Goal: Task Accomplishment & Management: Use online tool/utility

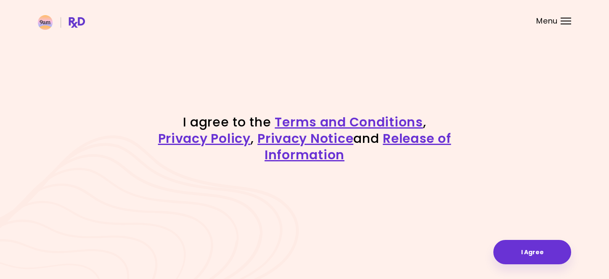
click at [518, 239] on div "I agree to the Terms and Conditions , Privacy Policy , Privacy Notice and Relea…" at bounding box center [304, 139] width 609 height 279
click at [518, 245] on button "I Agree" at bounding box center [532, 252] width 78 height 24
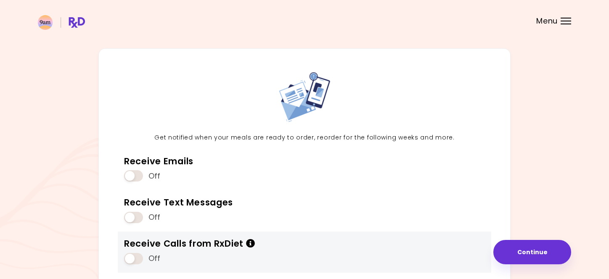
scroll to position [20, 0]
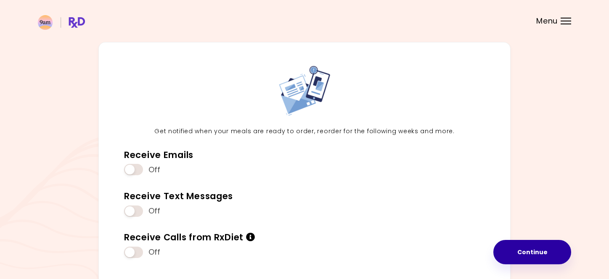
click at [522, 251] on button "Continue" at bounding box center [532, 252] width 78 height 24
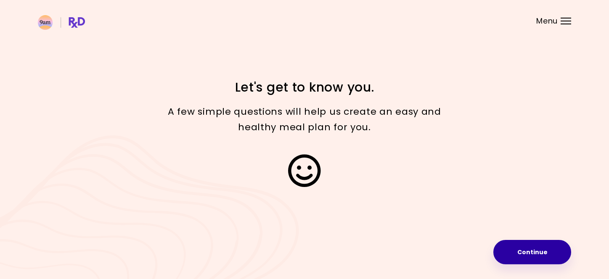
click at [522, 252] on button "Continue" at bounding box center [532, 252] width 78 height 24
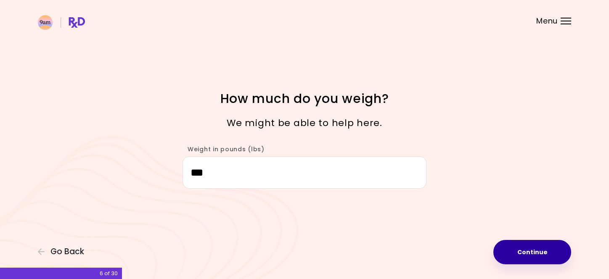
click at [514, 244] on button "Continue" at bounding box center [532, 252] width 78 height 24
select select "****"
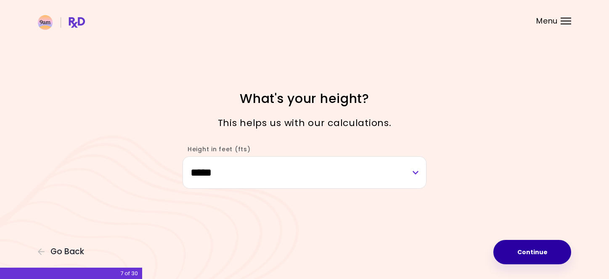
click at [514, 245] on button "Continue" at bounding box center [532, 252] width 78 height 24
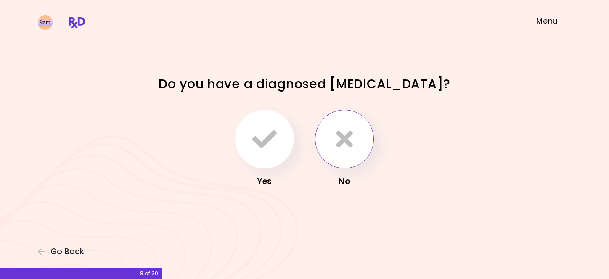
click at [316, 131] on button "button" at bounding box center [344, 139] width 59 height 59
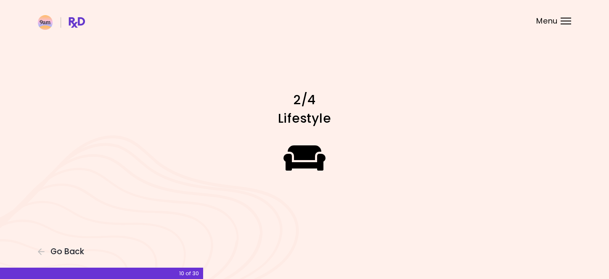
click at [535, 257] on div "Focusable invisible element 2/4 Lifestyle Go Back 10 of 30" at bounding box center [304, 139] width 609 height 279
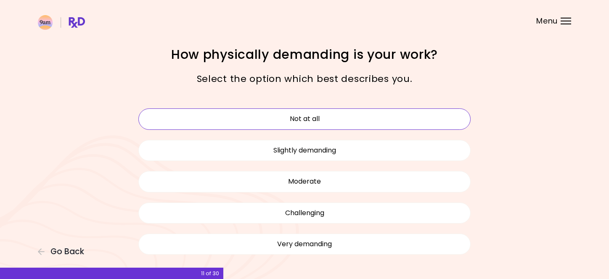
drag, startPoint x: 320, startPoint y: 154, endPoint x: 331, endPoint y: 117, distance: 37.8
click at [331, 117] on div "Not at all Slightly demanding Moderate Challenging Very demanding" at bounding box center [304, 181] width 345 height 156
click at [331, 117] on button "Not at all" at bounding box center [304, 119] width 332 height 21
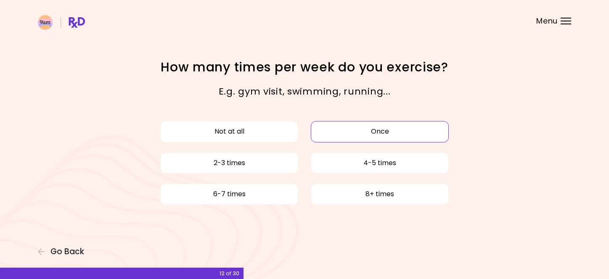
click at [344, 141] on button "Once" at bounding box center [380, 131] width 138 height 21
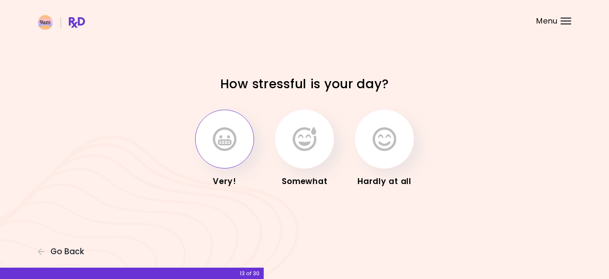
drag, startPoint x: 388, startPoint y: 140, endPoint x: 207, endPoint y: 151, distance: 181.2
click at [207, 151] on div "Very! Somewhat Hardly at all" at bounding box center [304, 149] width 294 height 89
click at [207, 151] on button "button" at bounding box center [224, 139] width 59 height 59
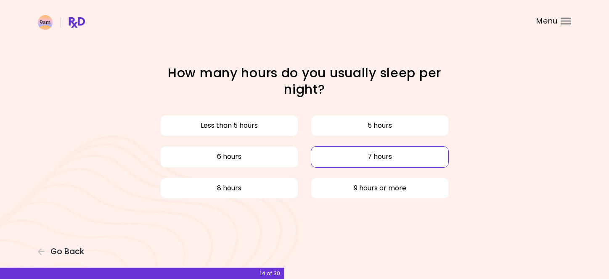
click at [329, 159] on button "7 hours" at bounding box center [380, 156] width 138 height 21
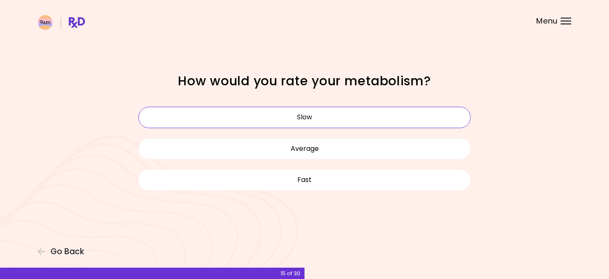
click at [326, 114] on button "Slow" at bounding box center [304, 117] width 332 height 21
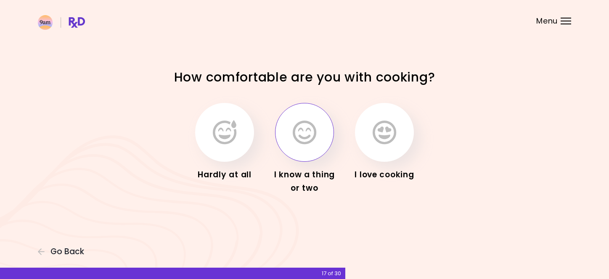
click at [327, 134] on button "button" at bounding box center [304, 132] width 59 height 59
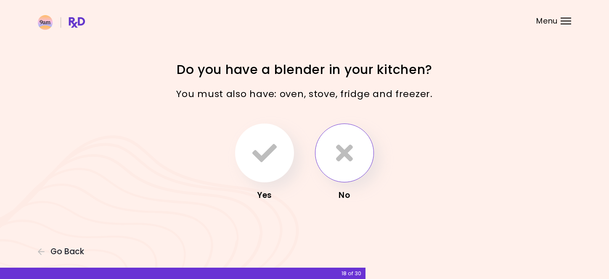
click at [328, 156] on button "button" at bounding box center [344, 153] width 59 height 59
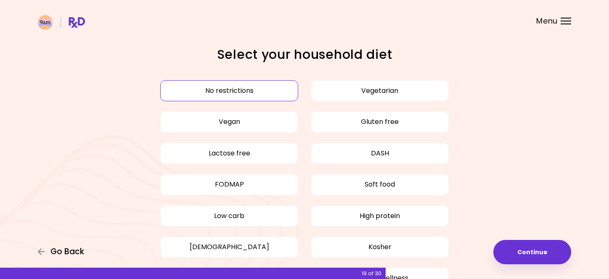
click at [72, 250] on span "Go Back" at bounding box center [67, 251] width 34 height 9
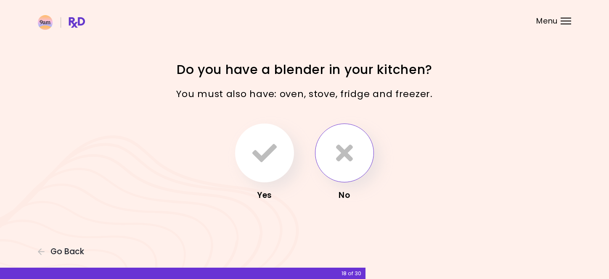
click at [369, 154] on button "button" at bounding box center [344, 153] width 59 height 59
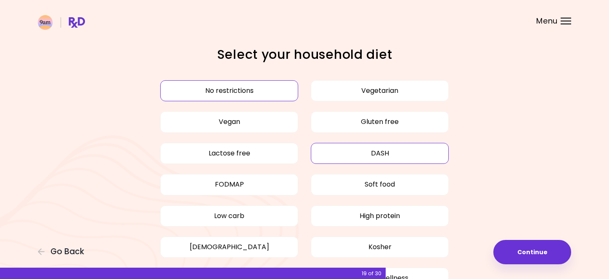
click at [368, 154] on button "DASH" at bounding box center [380, 153] width 138 height 21
click at [266, 79] on div "No restrictions Vegetarian Vegan Gluten free Lactose free DASH FODMAP Soft food…" at bounding box center [304, 184] width 345 height 219
click at [262, 87] on button "No restrictions" at bounding box center [229, 90] width 138 height 21
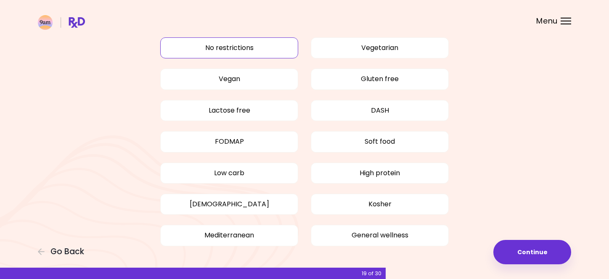
scroll to position [32, 0]
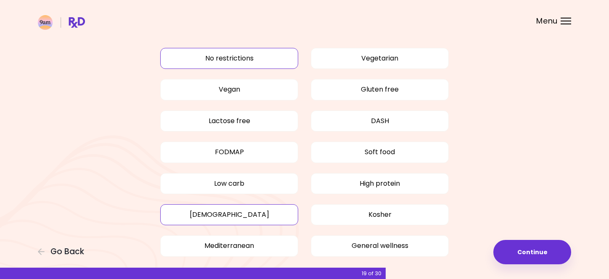
click at [269, 215] on button "Halal" at bounding box center [229, 214] width 138 height 21
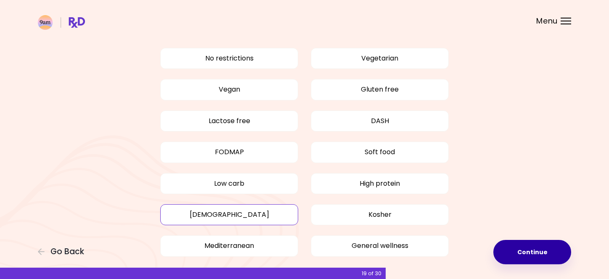
click at [529, 247] on button "Continue" at bounding box center [532, 252] width 78 height 24
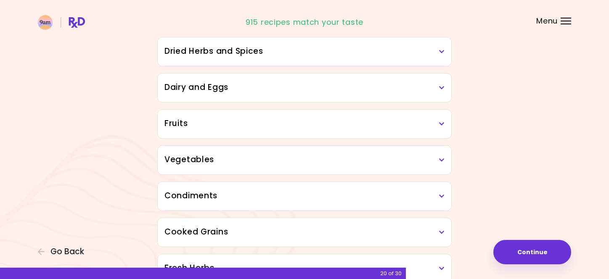
scroll to position [48, 0]
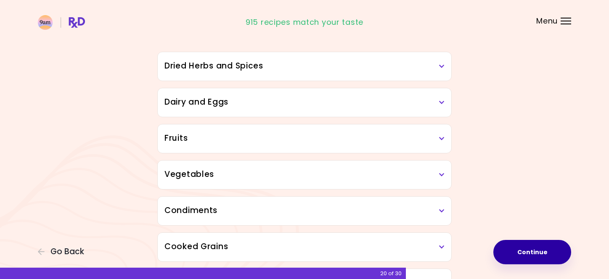
click at [540, 256] on button "Continue" at bounding box center [532, 252] width 78 height 24
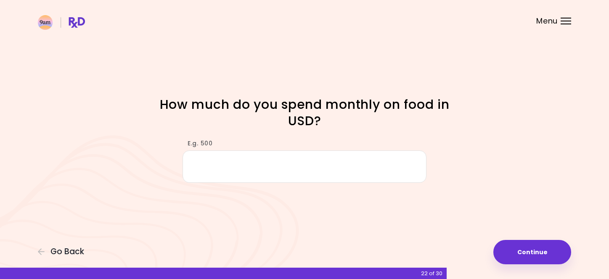
click at [382, 175] on input "E.g. 500" at bounding box center [305, 167] width 244 height 32
type input "***"
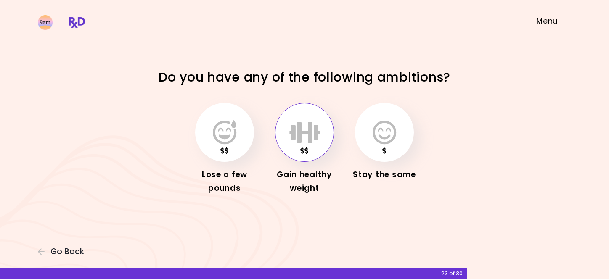
click at [311, 138] on icon "button" at bounding box center [304, 132] width 31 height 24
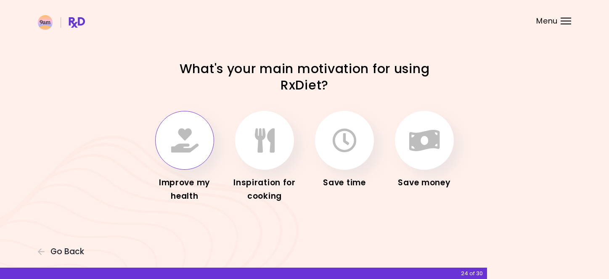
click at [205, 149] on button "button" at bounding box center [184, 140] width 59 height 59
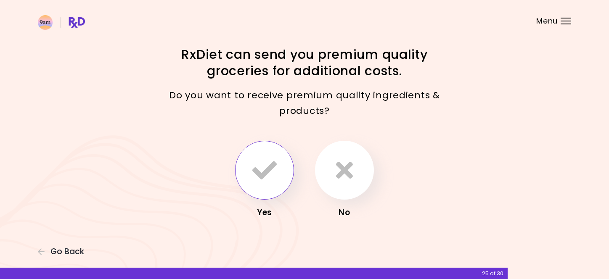
drag, startPoint x: 284, startPoint y: 178, endPoint x: 279, endPoint y: 178, distance: 5.1
click at [279, 178] on button "button" at bounding box center [264, 170] width 59 height 59
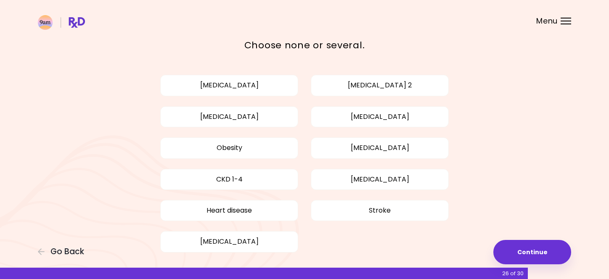
scroll to position [50, 0]
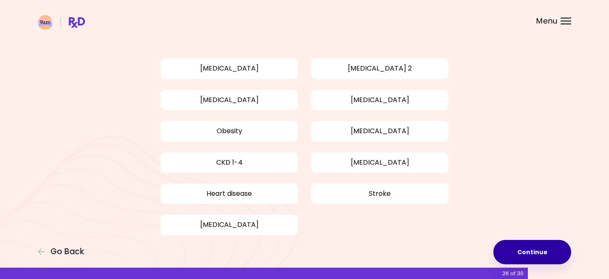
drag, startPoint x: 254, startPoint y: 122, endPoint x: 545, endPoint y: 259, distance: 321.6
click at [546, 257] on div "Focusable invisible element Do you require a disease-specific diet? Choose none…" at bounding box center [304, 124] width 609 height 348
click at [545, 259] on button "Continue" at bounding box center [532, 252] width 78 height 24
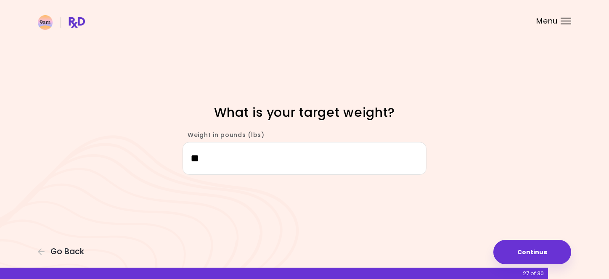
type input "*"
type input "***"
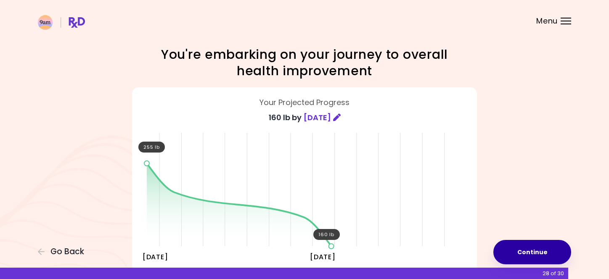
click at [519, 249] on button "Continue" at bounding box center [532, 252] width 78 height 24
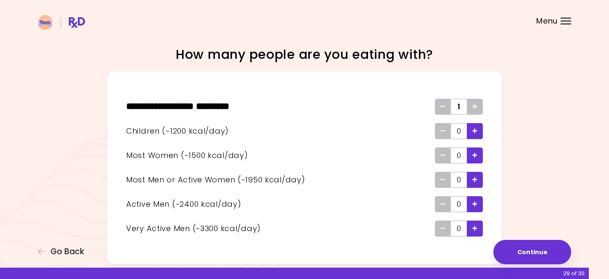
scroll to position [23, 0]
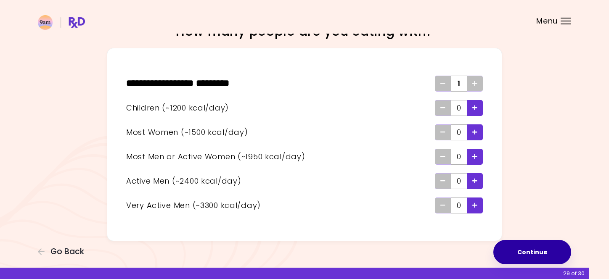
click at [543, 260] on button "Continue" at bounding box center [532, 252] width 78 height 24
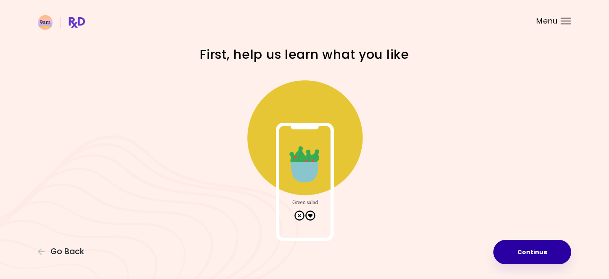
click at [529, 258] on button "Continue" at bounding box center [532, 252] width 78 height 24
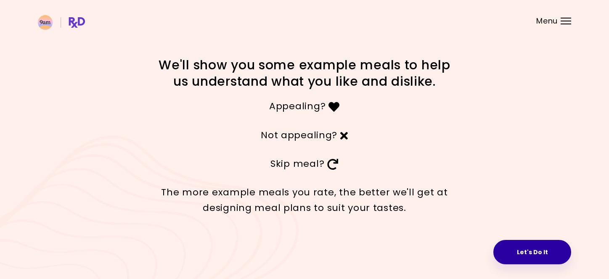
click at [524, 242] on button "Let's Do It" at bounding box center [532, 252] width 78 height 24
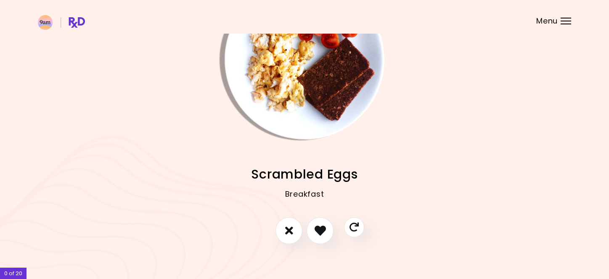
scroll to position [65, 0]
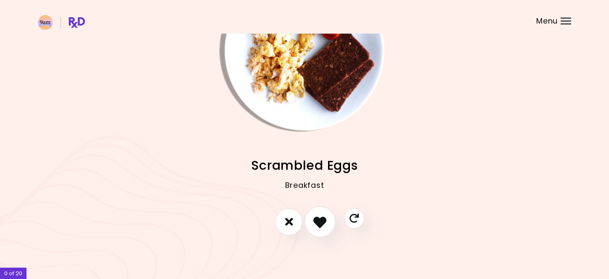
click at [326, 226] on icon "I like this recipe" at bounding box center [319, 221] width 13 height 13
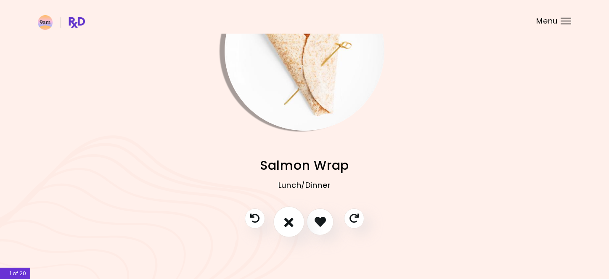
click at [285, 220] on icon "I don't like this recipe" at bounding box center [288, 221] width 9 height 13
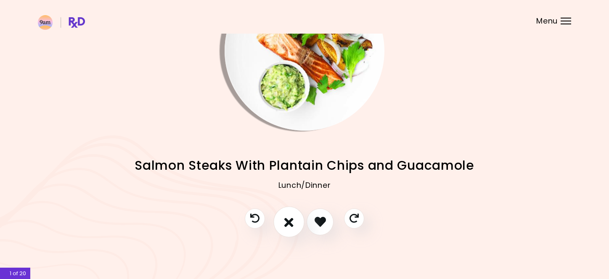
click at [291, 219] on icon "I don't like this recipe" at bounding box center [288, 221] width 9 height 13
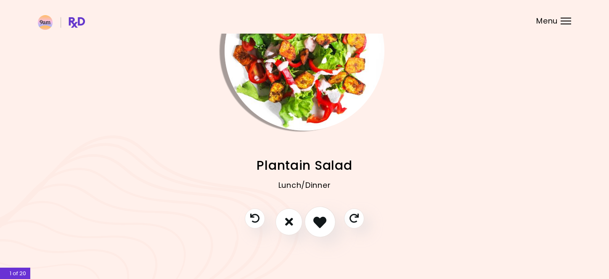
click at [318, 217] on icon "I like this recipe" at bounding box center [319, 221] width 13 height 13
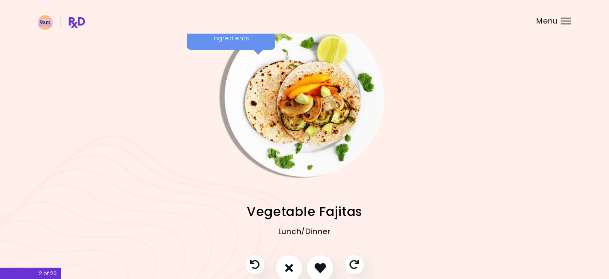
scroll to position [17, 0]
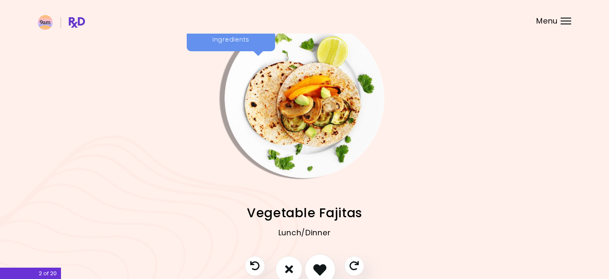
click at [313, 265] on icon "I like this recipe" at bounding box center [319, 269] width 13 height 13
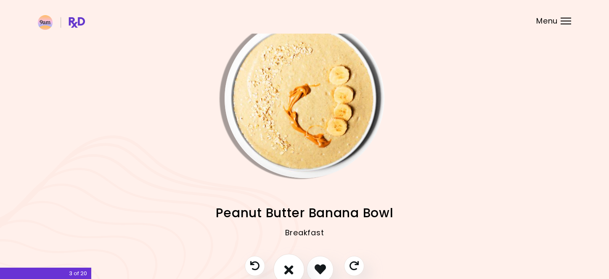
click at [289, 266] on icon "I don't like this recipe" at bounding box center [288, 269] width 9 height 13
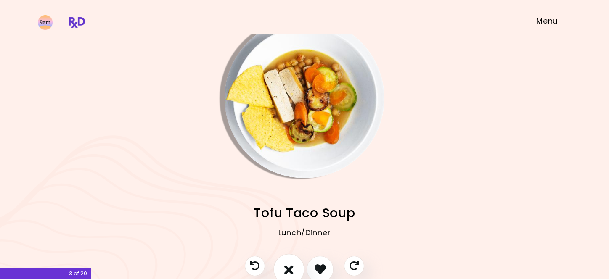
click at [290, 262] on button "I don't like this recipe" at bounding box center [288, 269] width 31 height 31
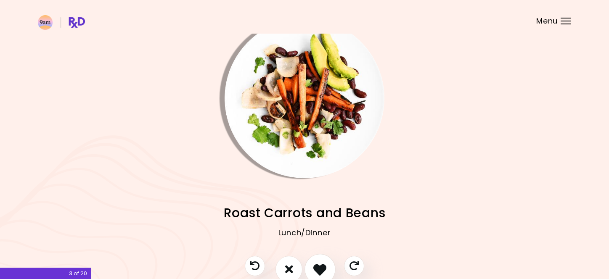
click at [324, 268] on icon "I like this recipe" at bounding box center [319, 269] width 13 height 13
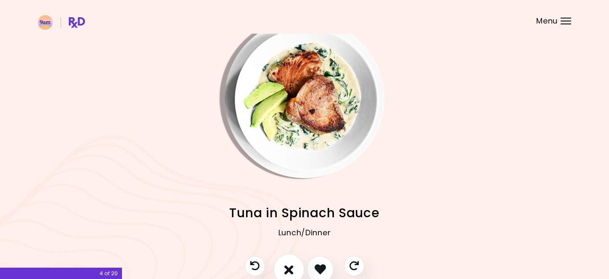
click at [280, 266] on button "I don't like this recipe" at bounding box center [288, 269] width 31 height 31
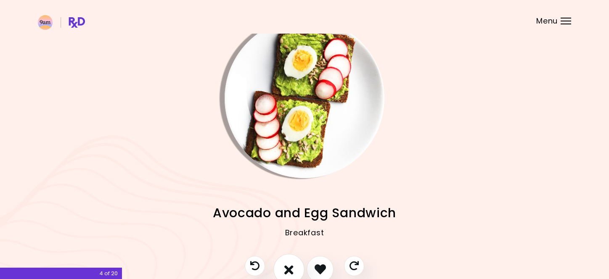
click at [293, 269] on icon "I don't like this recipe" at bounding box center [288, 269] width 9 height 13
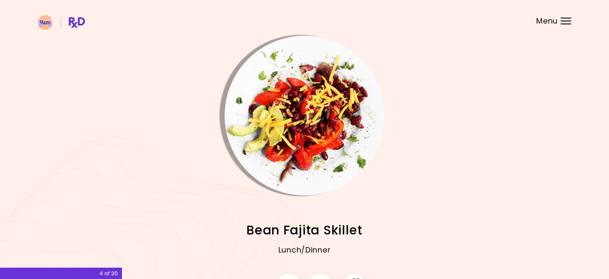
scroll to position [65, 0]
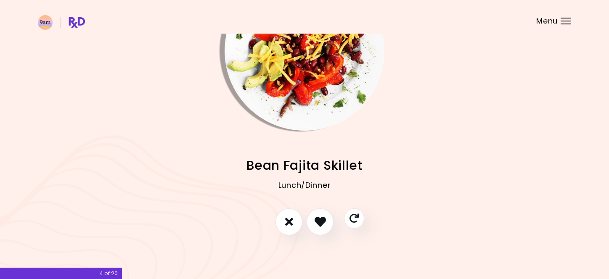
click at [564, 16] on header at bounding box center [304, 17] width 609 height 34
click at [564, 20] on div "Menu" at bounding box center [566, 21] width 11 height 7
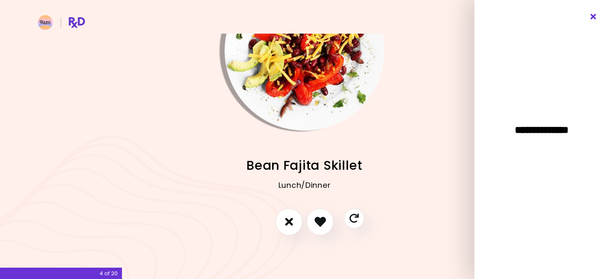
click at [594, 19] on icon "Close" at bounding box center [594, 17] width 8 height 6
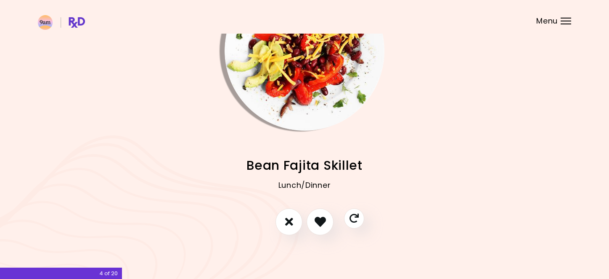
click at [364, 211] on div at bounding box center [304, 226] width 136 height 35
click at [362, 212] on button "Skip" at bounding box center [353, 218] width 23 height 23
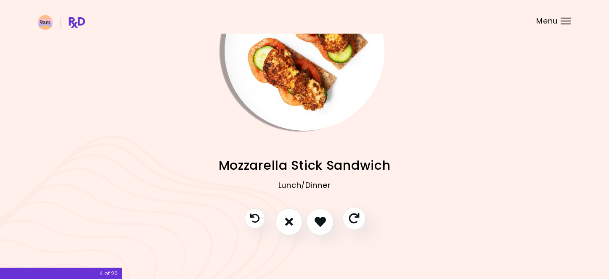
drag, startPoint x: 362, startPoint y: 212, endPoint x: 357, endPoint y: 212, distance: 5.0
click at [357, 213] on button "Skip" at bounding box center [353, 218] width 23 height 23
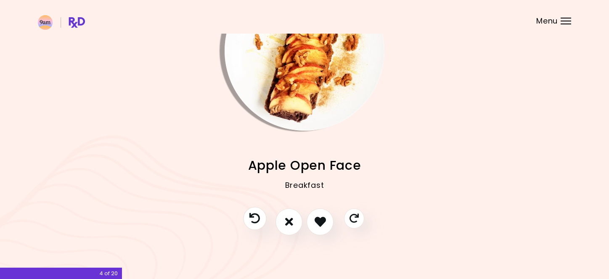
click at [256, 216] on icon "Previous recipe" at bounding box center [254, 218] width 11 height 11
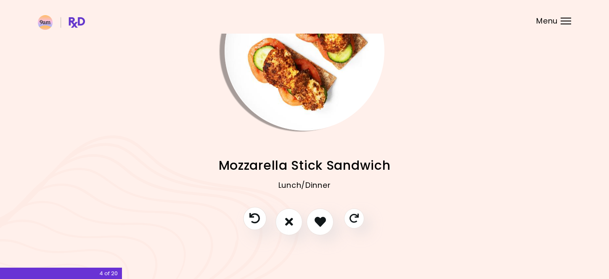
click at [256, 216] on icon "Previous recipe" at bounding box center [254, 218] width 11 height 11
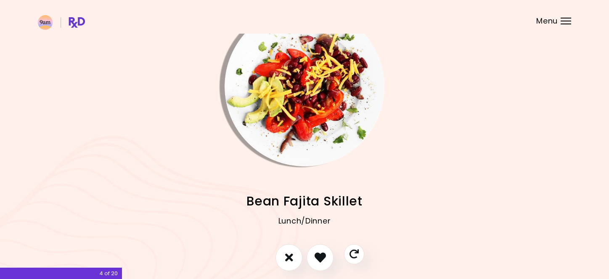
scroll to position [35, 0]
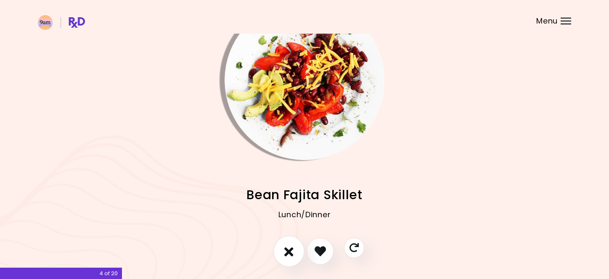
click at [296, 250] on button "I don't like this recipe" at bounding box center [288, 251] width 31 height 31
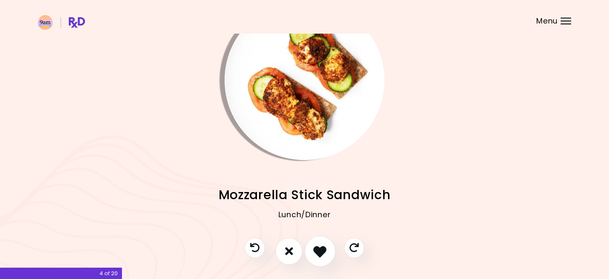
click at [324, 247] on icon "I like this recipe" at bounding box center [319, 251] width 13 height 13
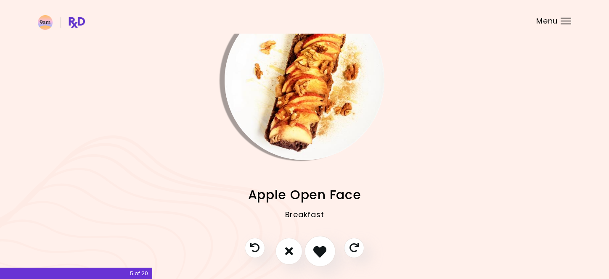
scroll to position [26, 0]
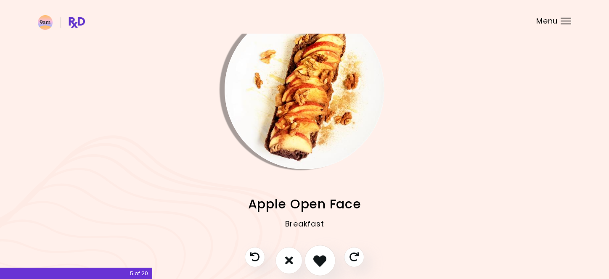
click at [308, 256] on button "I like this recipe" at bounding box center [320, 260] width 31 height 31
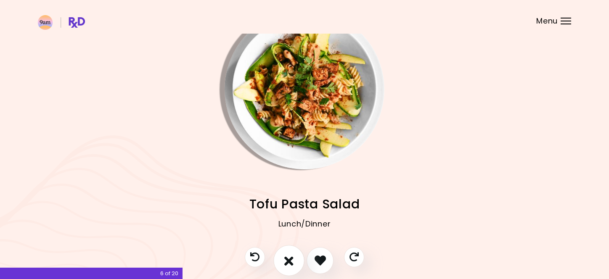
click at [283, 261] on button "I don't like this recipe" at bounding box center [288, 260] width 31 height 31
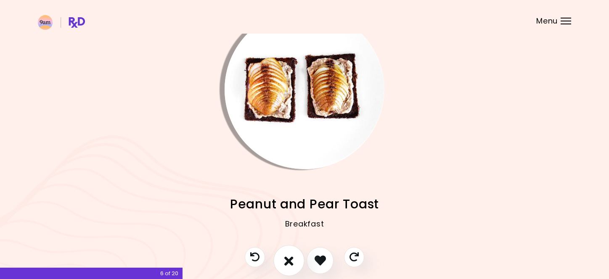
click at [290, 261] on icon "I don't like this recipe" at bounding box center [288, 260] width 9 height 13
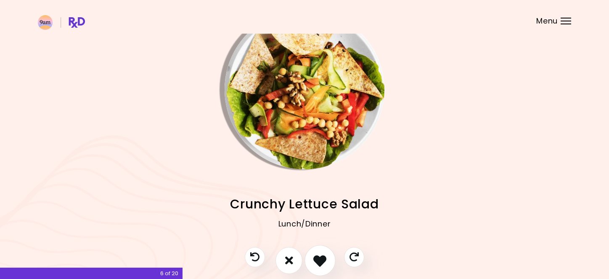
click at [320, 261] on icon "I like this recipe" at bounding box center [319, 260] width 13 height 13
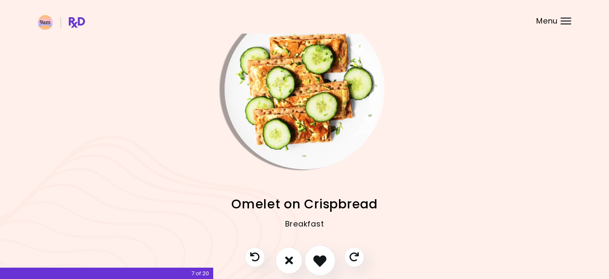
click at [313, 259] on button "I like this recipe" at bounding box center [320, 260] width 31 height 31
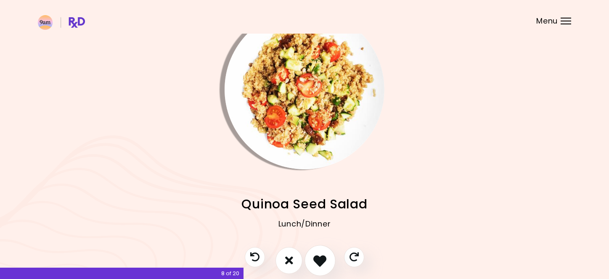
click at [313, 259] on button "I like this recipe" at bounding box center [320, 260] width 31 height 31
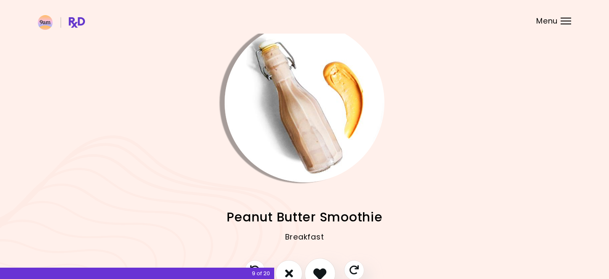
scroll to position [16, 0]
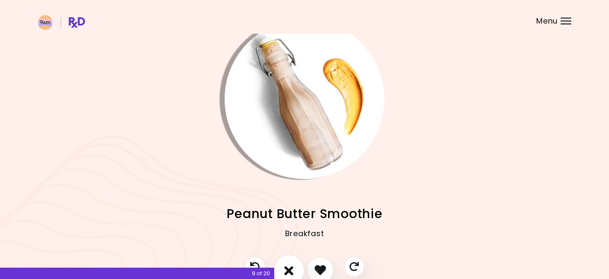
click at [297, 267] on button "I don't like this recipe" at bounding box center [288, 270] width 31 height 31
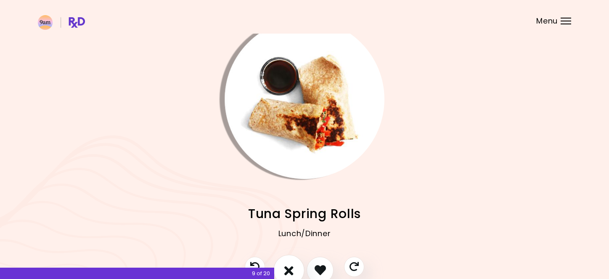
click at [295, 264] on button "I don't like this recipe" at bounding box center [288, 270] width 31 height 31
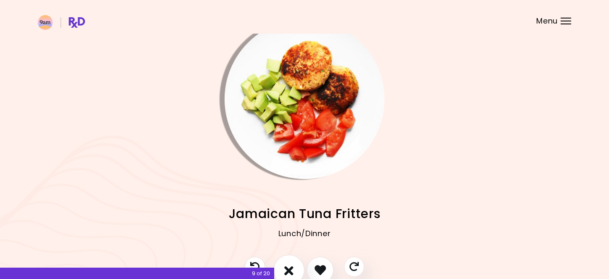
click at [295, 264] on button "I don't like this recipe" at bounding box center [288, 270] width 31 height 31
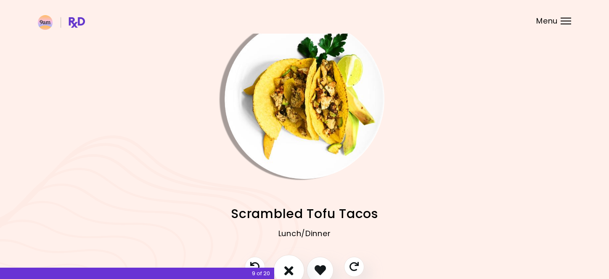
click at [295, 264] on button "I don't like this recipe" at bounding box center [288, 270] width 31 height 31
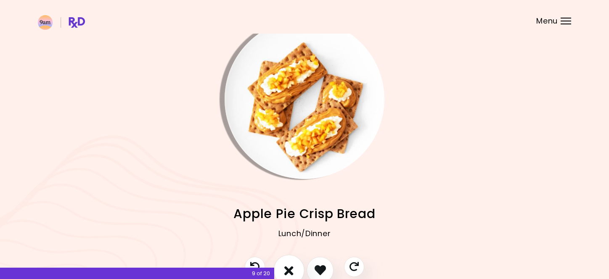
click at [295, 264] on button "I don't like this recipe" at bounding box center [288, 270] width 31 height 31
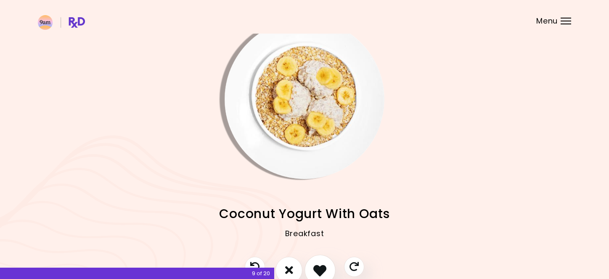
click at [327, 262] on button "I like this recipe" at bounding box center [320, 270] width 31 height 31
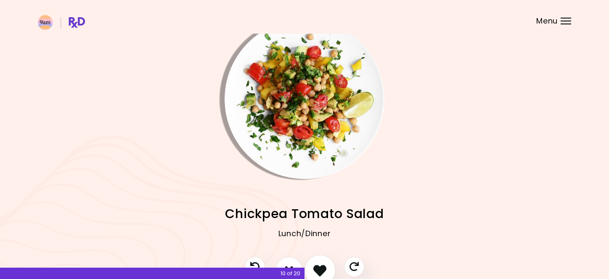
click at [324, 264] on icon "I like this recipe" at bounding box center [319, 270] width 13 height 13
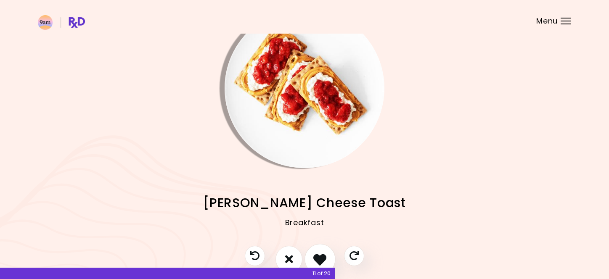
scroll to position [29, 0]
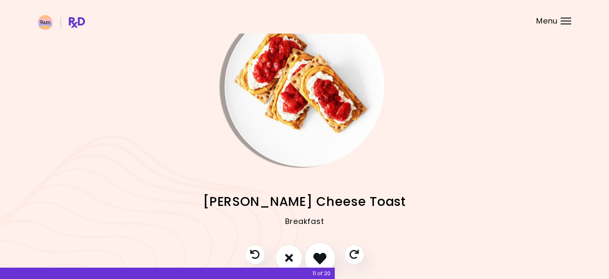
click at [313, 255] on button "I like this recipe" at bounding box center [320, 258] width 31 height 31
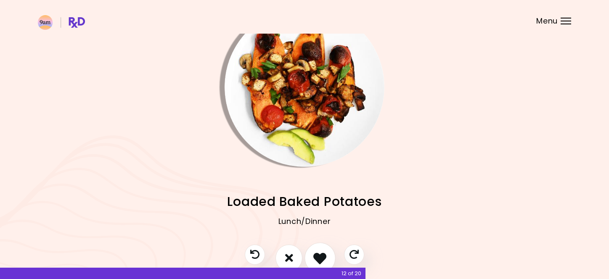
click at [310, 256] on button "I like this recipe" at bounding box center [320, 258] width 31 height 31
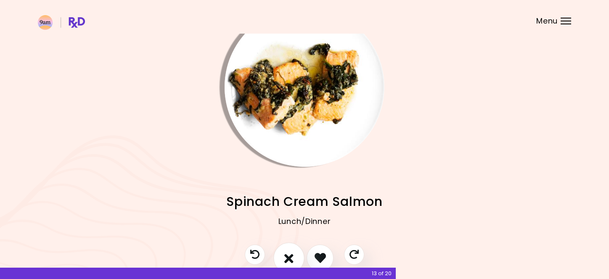
click at [296, 254] on button "I don't like this recipe" at bounding box center [288, 258] width 31 height 31
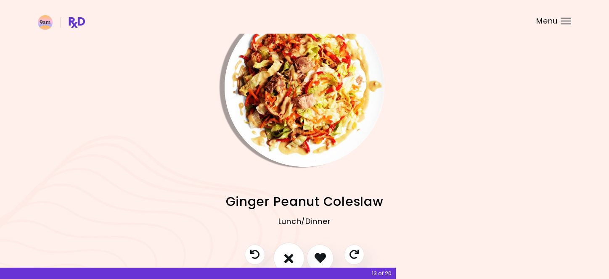
click at [296, 255] on button "I don't like this recipe" at bounding box center [288, 258] width 31 height 31
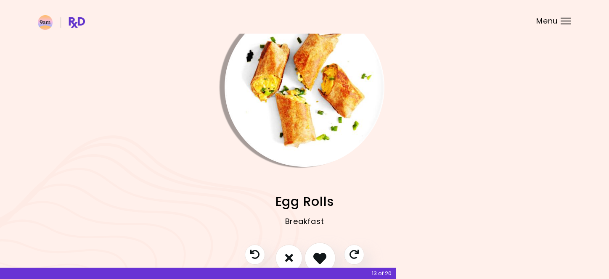
click at [315, 253] on icon "I like this recipe" at bounding box center [319, 258] width 13 height 13
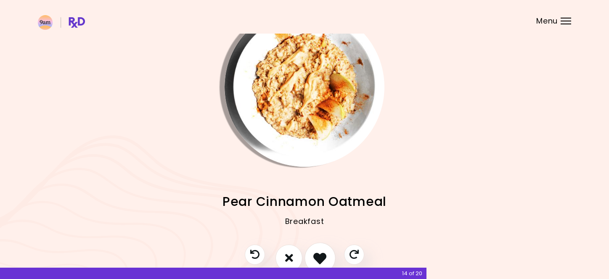
click at [313, 255] on button "I like this recipe" at bounding box center [320, 258] width 31 height 31
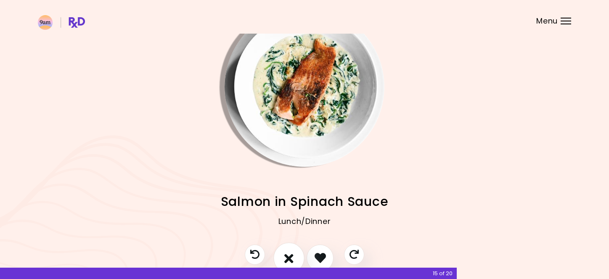
click at [300, 255] on button "I don't like this recipe" at bounding box center [288, 258] width 31 height 31
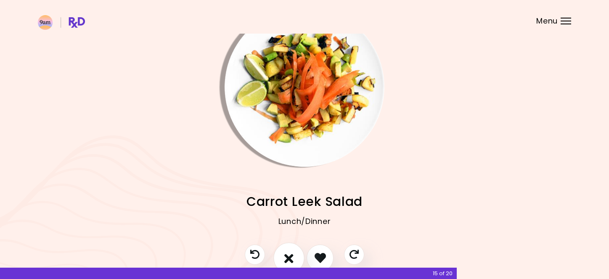
click at [294, 255] on button "I don't like this recipe" at bounding box center [288, 258] width 31 height 31
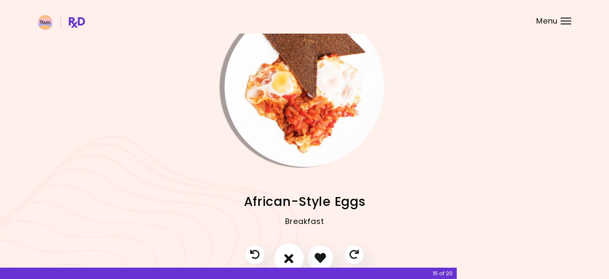
click at [294, 255] on button "I don't like this recipe" at bounding box center [288, 258] width 31 height 31
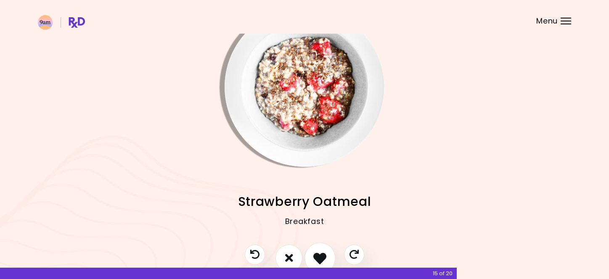
click at [318, 256] on icon "I like this recipe" at bounding box center [319, 258] width 13 height 13
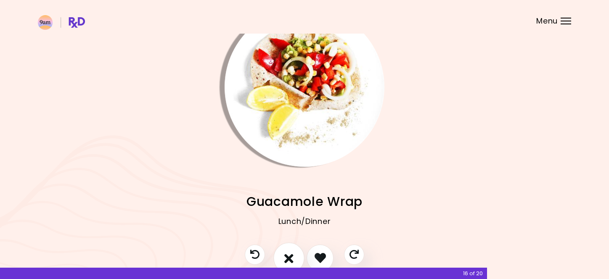
click at [292, 259] on icon "I don't like this recipe" at bounding box center [288, 258] width 9 height 13
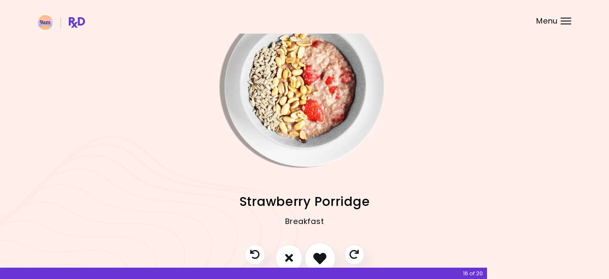
click at [315, 258] on icon "I like this recipe" at bounding box center [319, 258] width 13 height 13
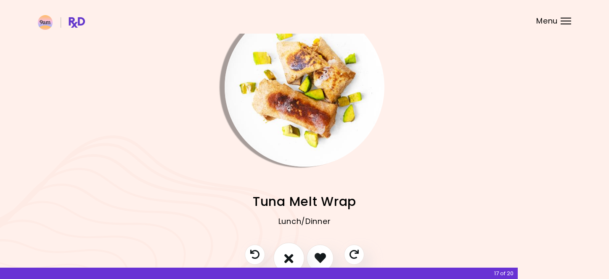
click at [293, 257] on icon "I don't like this recipe" at bounding box center [288, 258] width 9 height 13
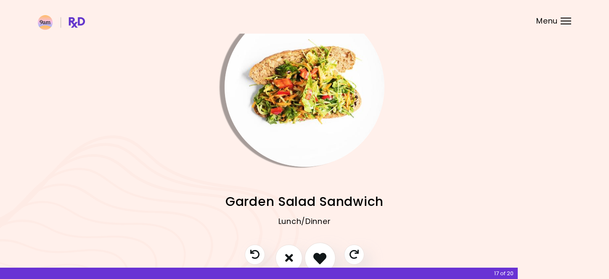
click at [313, 255] on button "I like this recipe" at bounding box center [320, 258] width 31 height 31
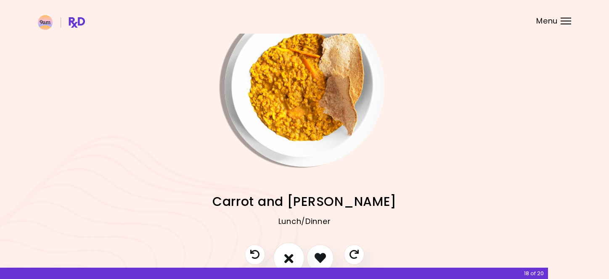
click at [294, 257] on button "I don't like this recipe" at bounding box center [288, 258] width 31 height 31
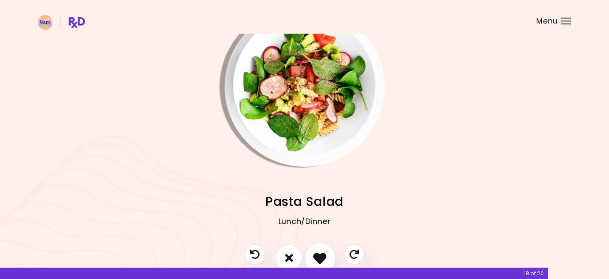
click at [310, 260] on button "I like this recipe" at bounding box center [320, 258] width 31 height 31
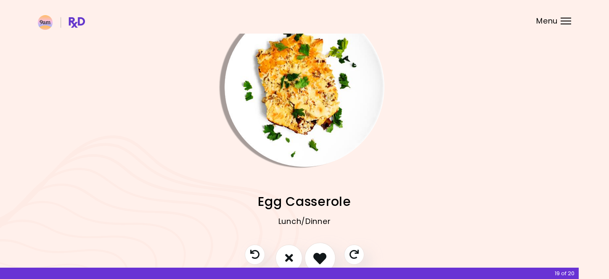
click at [307, 259] on button "I like this recipe" at bounding box center [320, 258] width 31 height 31
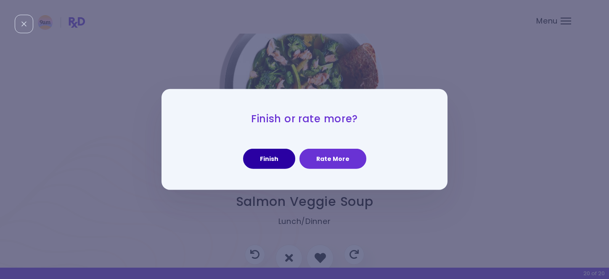
click at [285, 164] on button "Finish" at bounding box center [269, 159] width 52 height 20
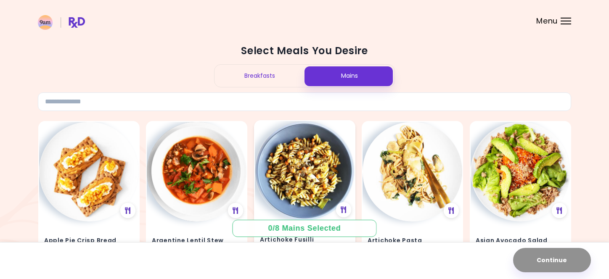
scroll to position [7, 0]
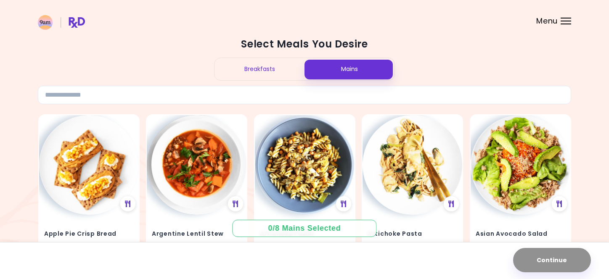
click at [536, 20] on span "Menu" at bounding box center [546, 21] width 21 height 8
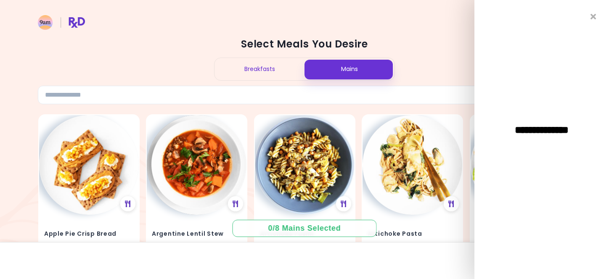
click at [312, 29] on header at bounding box center [304, 17] width 609 height 34
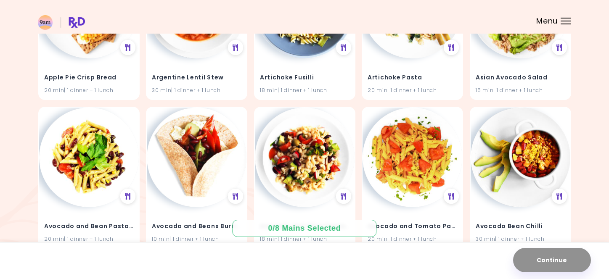
scroll to position [0, 0]
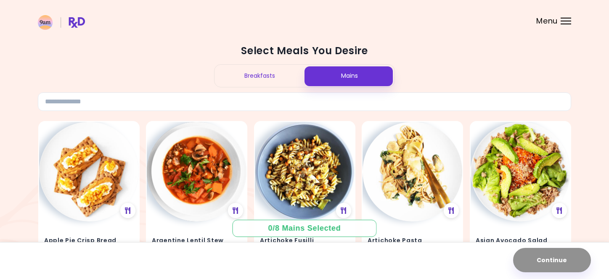
click at [75, 26] on img at bounding box center [61, 22] width 47 height 15
click at [555, 24] on span "Menu" at bounding box center [546, 21] width 21 height 8
click at [53, 27] on img at bounding box center [61, 22] width 47 height 15
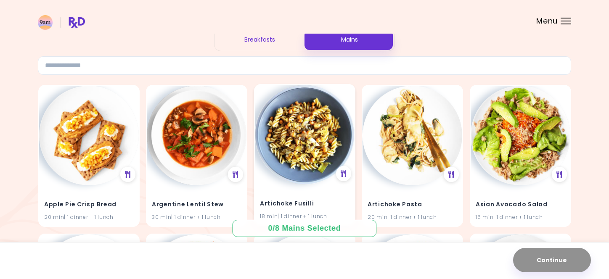
scroll to position [43, 0]
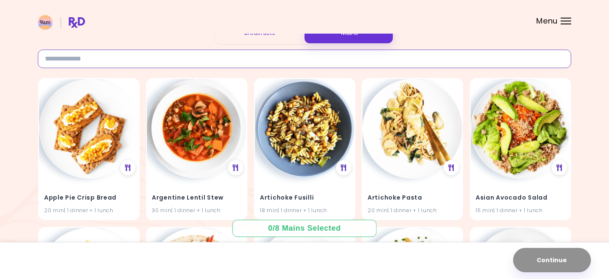
click at [200, 60] on input at bounding box center [304, 59] width 533 height 19
type input "*****"
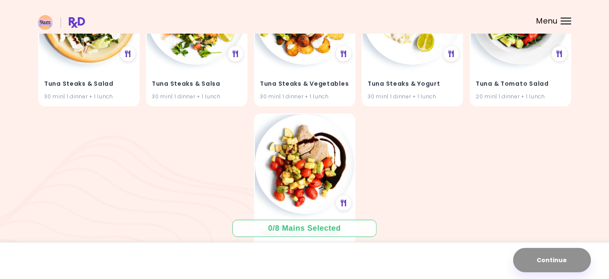
scroll to position [470, 0]
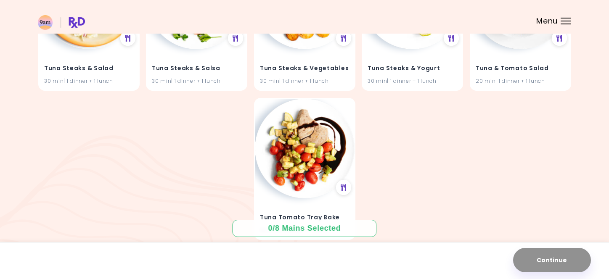
click at [549, 22] on span "Menu" at bounding box center [546, 21] width 21 height 8
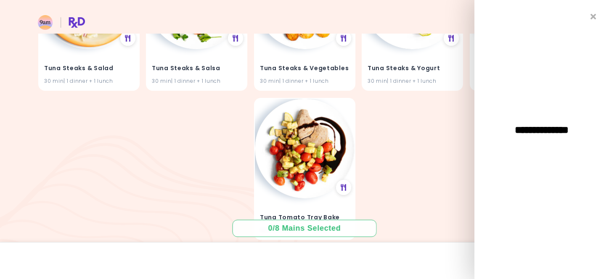
click at [586, 12] on div "**********" at bounding box center [542, 139] width 135 height 279
click at [589, 12] on div "**********" at bounding box center [542, 139] width 135 height 279
click at [597, 13] on div "**********" at bounding box center [542, 139] width 135 height 279
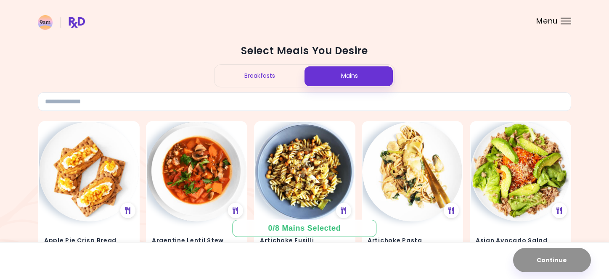
click at [573, 16] on header at bounding box center [304, 17] width 609 height 34
click at [562, 17] on header at bounding box center [304, 17] width 609 height 34
click at [551, 24] on span "Menu" at bounding box center [546, 21] width 21 height 8
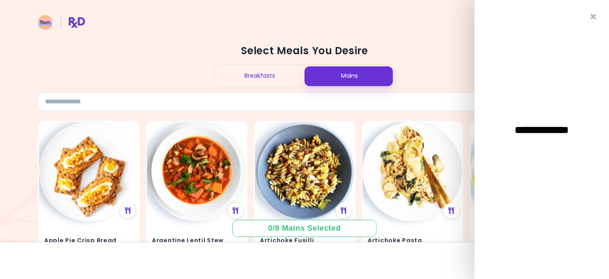
click at [506, 103] on div "**********" at bounding box center [542, 139] width 135 height 279
click at [391, 82] on div "Mains" at bounding box center [350, 76] width 90 height 22
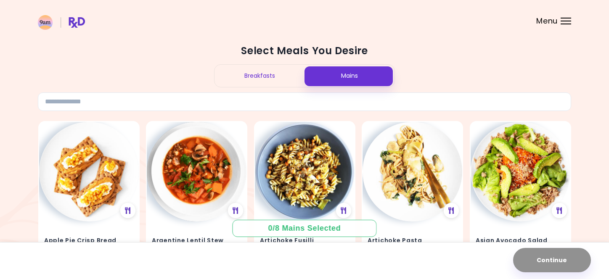
click at [44, 31] on header at bounding box center [304, 17] width 609 height 34
click at [71, 21] on img at bounding box center [61, 22] width 47 height 15
click at [51, 23] on img at bounding box center [61, 22] width 47 height 15
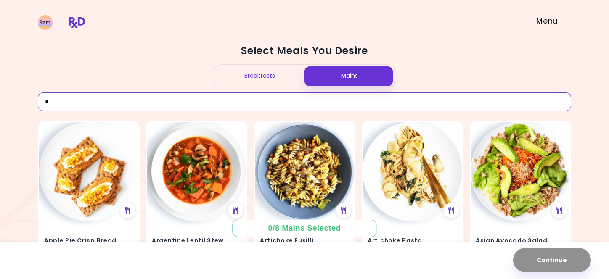
click at [185, 97] on input "*" at bounding box center [304, 102] width 533 height 19
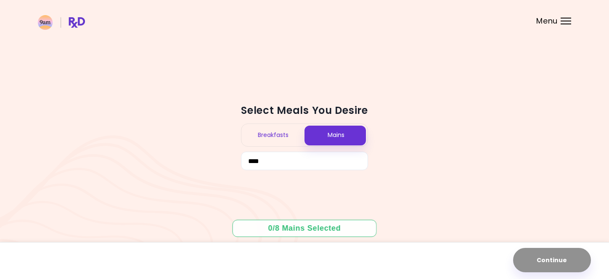
click at [294, 137] on div "Breakfasts" at bounding box center [272, 135] width 63 height 22
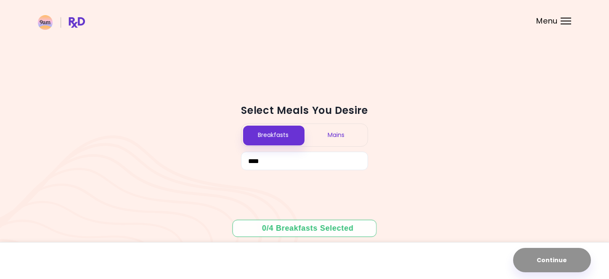
click at [321, 131] on div "Mains" at bounding box center [336, 135] width 63 height 22
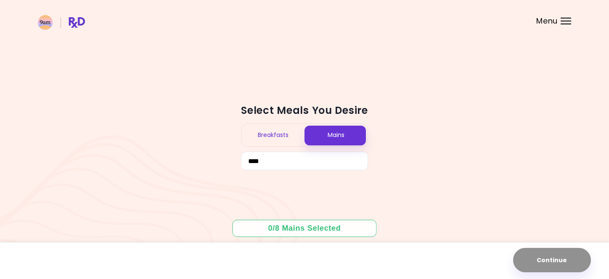
click at [287, 146] on div "Breakfasts" at bounding box center [272, 135] width 63 height 22
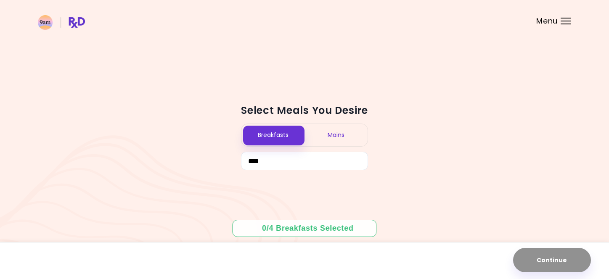
click at [287, 151] on div "Select Meals You Desire Breakfasts Mains ****" at bounding box center [304, 137] width 127 height 67
click at [311, 141] on div "Mains" at bounding box center [336, 135] width 63 height 22
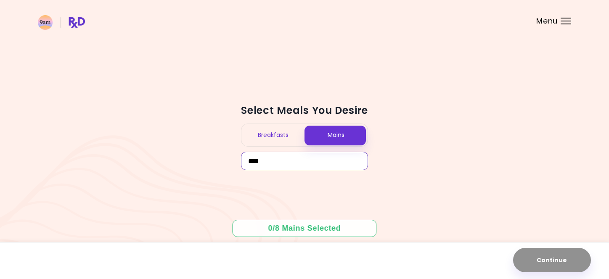
click at [299, 155] on input "****" at bounding box center [304, 161] width 127 height 19
type input "****"
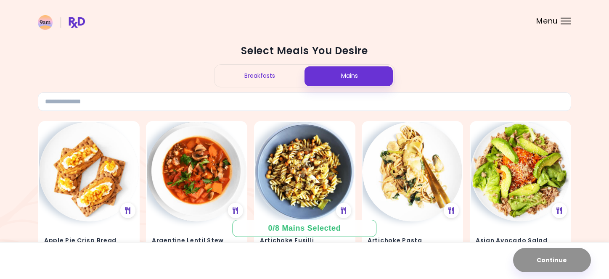
click at [546, 12] on header at bounding box center [304, 17] width 609 height 34
click at [546, 24] on span "Menu" at bounding box center [546, 21] width 21 height 8
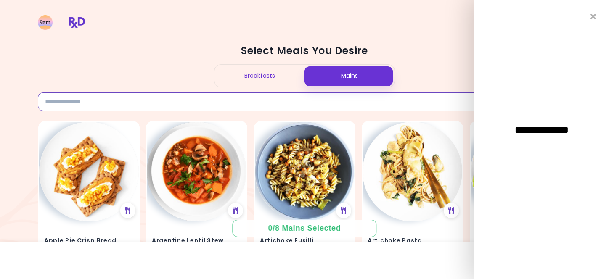
click at [407, 109] on input at bounding box center [304, 102] width 533 height 19
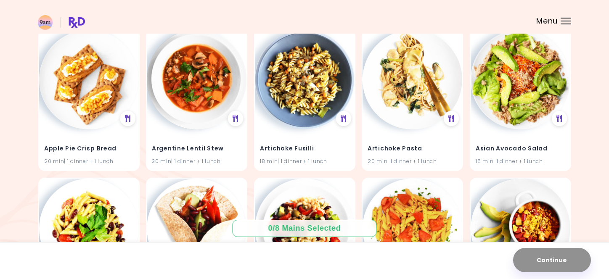
scroll to position [114, 0]
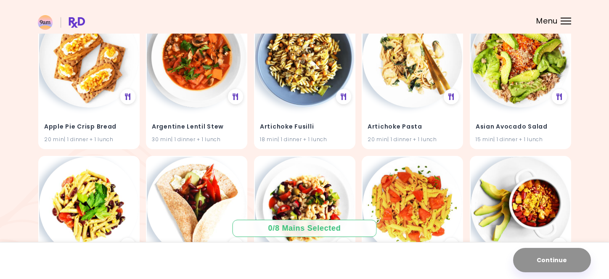
click at [64, 21] on img at bounding box center [61, 22] width 47 height 15
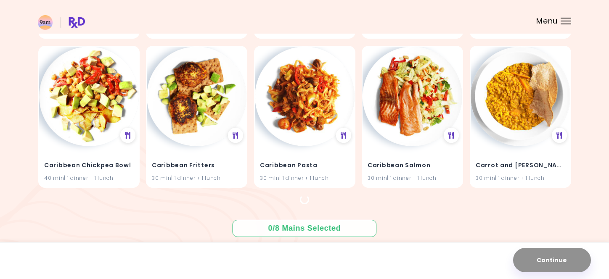
scroll to position [2450, 0]
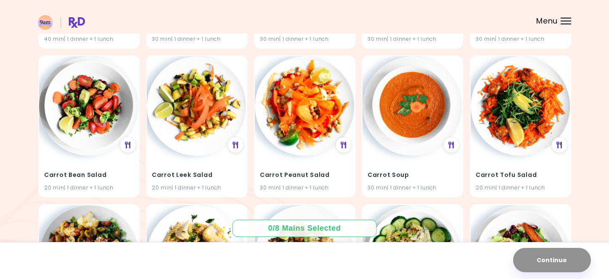
click at [566, 17] on header at bounding box center [304, 17] width 609 height 34
click at [562, 19] on div "Menu" at bounding box center [566, 21] width 11 height 7
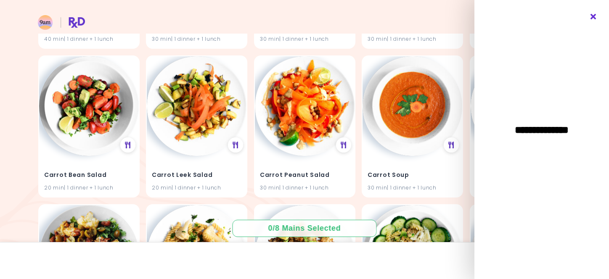
click at [594, 18] on icon "Close" at bounding box center [594, 17] width 8 height 6
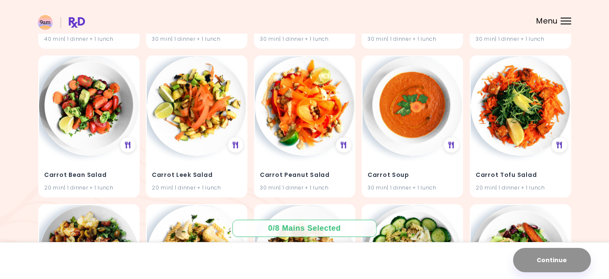
click at [76, 19] on img at bounding box center [61, 22] width 47 height 15
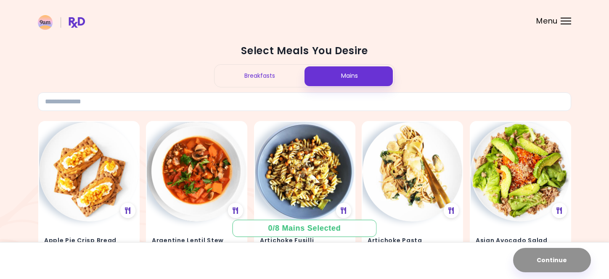
click at [82, 21] on img at bounding box center [61, 22] width 47 height 15
click at [565, 29] on header at bounding box center [304, 17] width 609 height 34
click at [560, 25] on header at bounding box center [304, 17] width 609 height 34
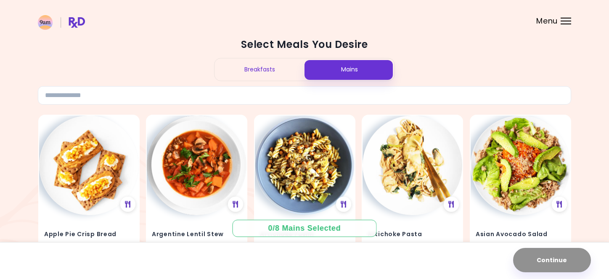
click at [262, 62] on div "Breakfasts" at bounding box center [260, 69] width 90 height 22
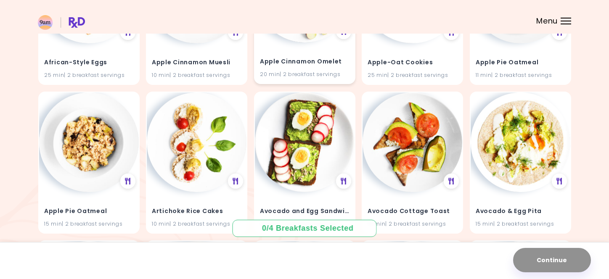
scroll to position [126, 0]
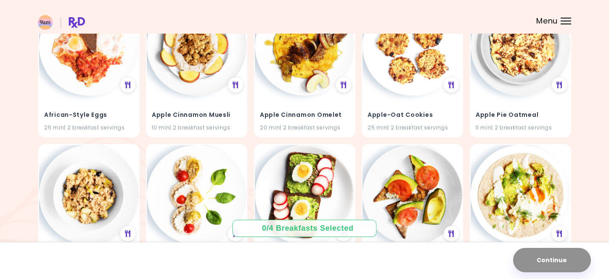
click at [564, 22] on div "Menu" at bounding box center [566, 21] width 11 height 7
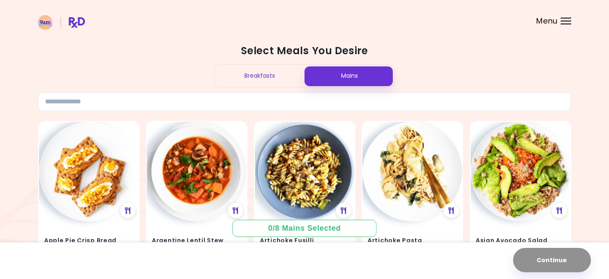
click at [554, 19] on span "Menu" at bounding box center [546, 21] width 21 height 8
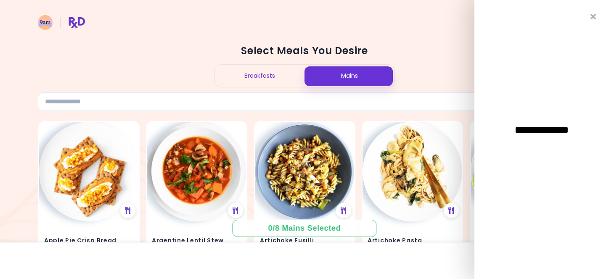
drag, startPoint x: 563, startPoint y: 117, endPoint x: 559, endPoint y: 127, distance: 11.5
click at [563, 117] on div "**********" at bounding box center [542, 139] width 135 height 279
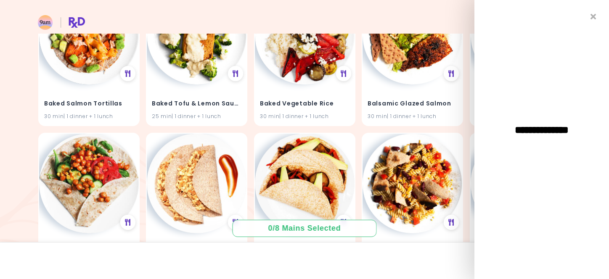
scroll to position [1119, 0]
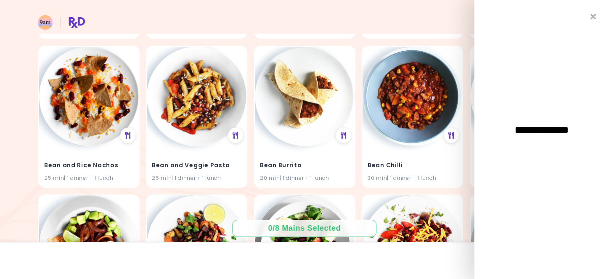
click at [491, 138] on div "**********" at bounding box center [542, 139] width 135 height 279
click at [589, 16] on div "**********" at bounding box center [542, 139] width 135 height 279
click at [602, 14] on div "**********" at bounding box center [542, 139] width 135 height 279
click at [591, 18] on icon "Close" at bounding box center [594, 17] width 8 height 6
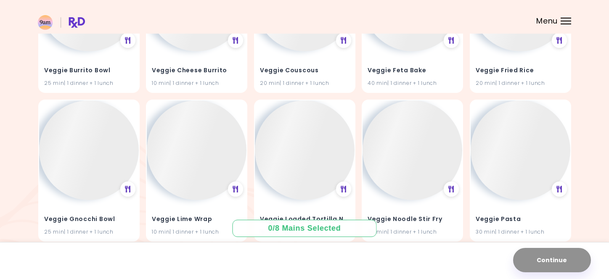
scroll to position [18246, 0]
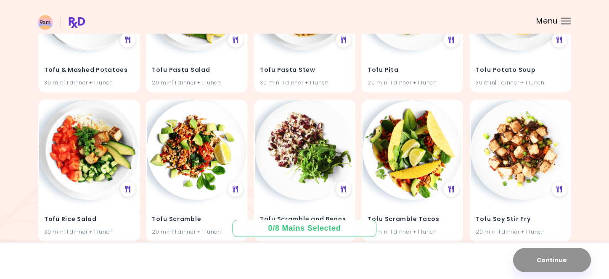
scroll to position [0, 0]
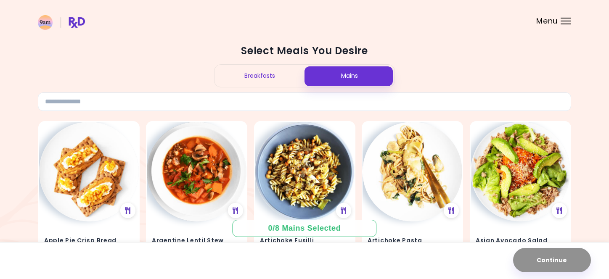
click at [84, 15] on img at bounding box center [61, 22] width 47 height 15
click at [77, 18] on img at bounding box center [61, 22] width 47 height 15
click at [541, 31] on header at bounding box center [304, 17] width 609 height 34
click at [543, 21] on span "Menu" at bounding box center [546, 21] width 21 height 8
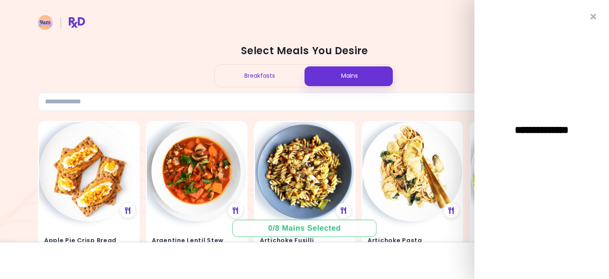
click at [153, 17] on header at bounding box center [304, 17] width 609 height 34
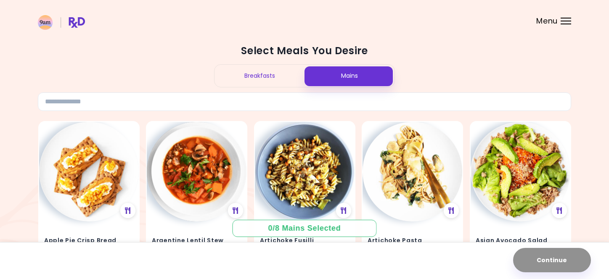
click at [81, 23] on img at bounding box center [61, 22] width 47 height 15
click at [282, 77] on div "Breakfasts" at bounding box center [260, 76] width 90 height 22
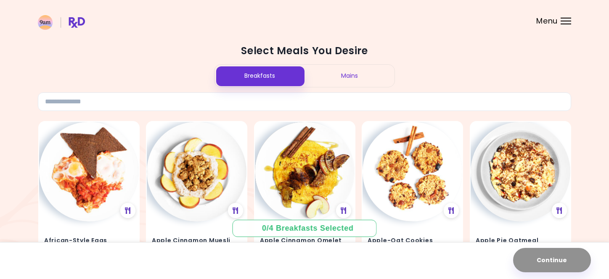
drag, startPoint x: 417, startPoint y: 250, endPoint x: 411, endPoint y: 250, distance: 5.9
click at [417, 250] on div "Continue" at bounding box center [304, 260] width 609 height 37
click at [347, 228] on div "0 / 4 Breakfasts Selected" at bounding box center [304, 228] width 85 height 11
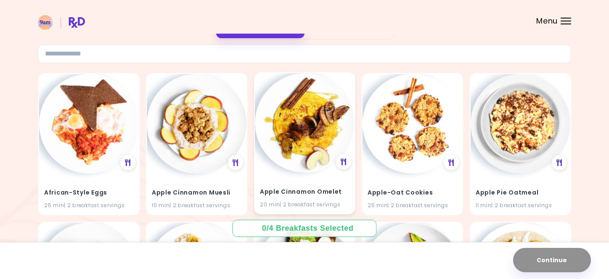
scroll to position [85, 0]
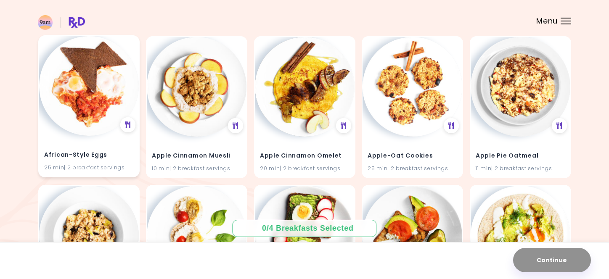
click at [135, 101] on img at bounding box center [89, 86] width 100 height 100
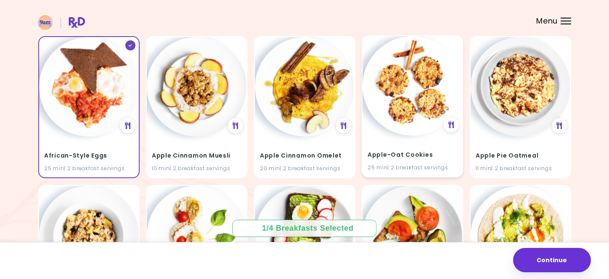
click at [352, 95] on img at bounding box center [305, 87] width 100 height 100
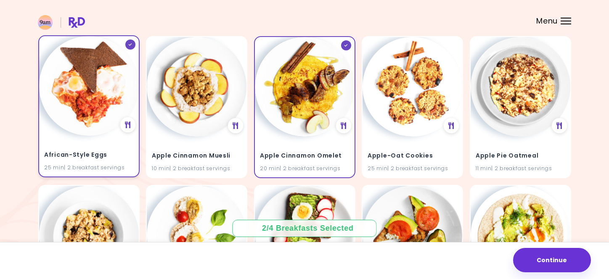
click at [94, 114] on img at bounding box center [89, 86] width 100 height 100
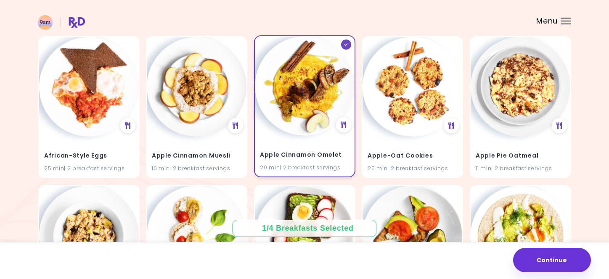
click at [334, 108] on img at bounding box center [305, 86] width 100 height 100
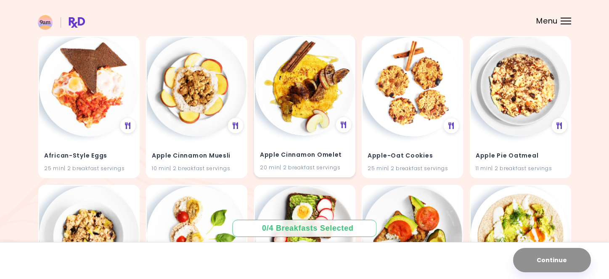
click at [278, 126] on img at bounding box center [305, 86] width 100 height 100
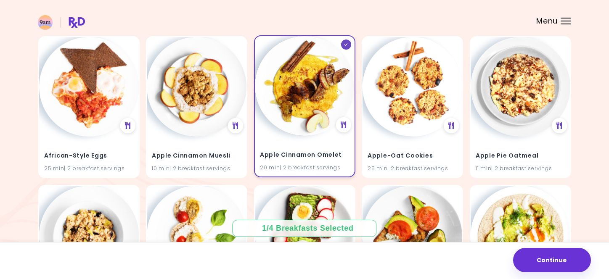
click at [285, 137] on div "Apple Cinnamon Omelet 20 min | 2 breakfast servings" at bounding box center [305, 155] width 100 height 41
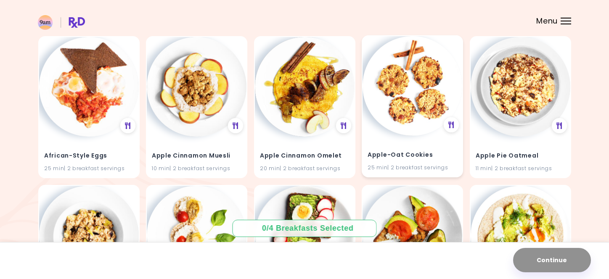
click at [405, 113] on img at bounding box center [413, 86] width 100 height 100
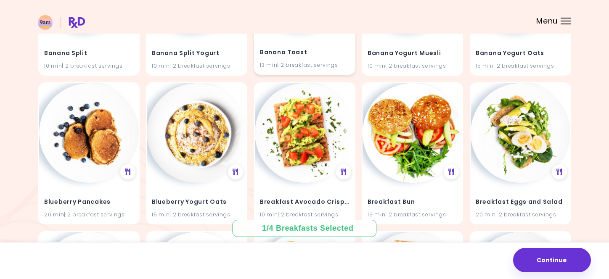
scroll to position [793, 0]
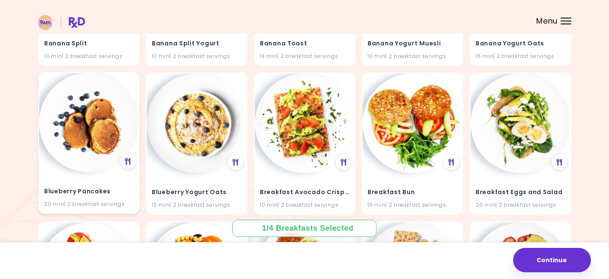
click at [110, 170] on div "Blueberry Pancakes 20 min | 2 breakfast servings" at bounding box center [88, 143] width 101 height 142
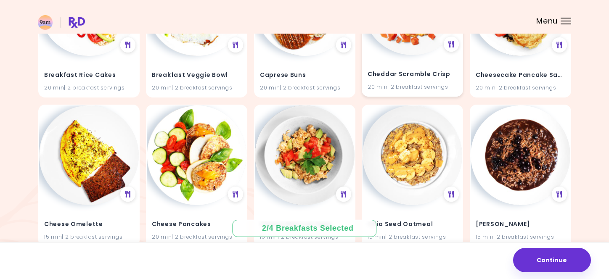
scroll to position [1069, 0]
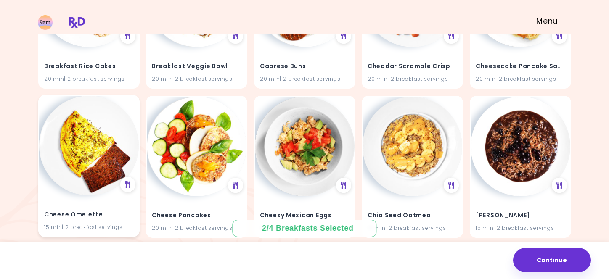
click at [105, 200] on div "Cheese Omelette 15 min | 2 breakfast servings" at bounding box center [89, 215] width 100 height 41
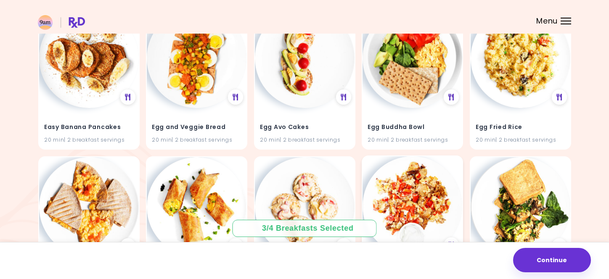
scroll to position [1464, 0]
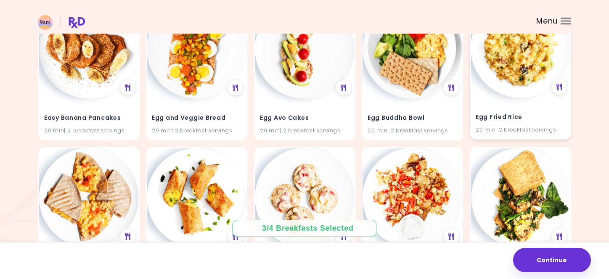
click at [485, 90] on div "Egg Fried Rice 20 min | 2 breakfast servings" at bounding box center [520, 68] width 101 height 142
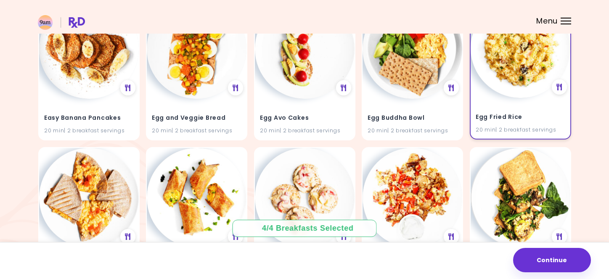
click at [499, 66] on img at bounding box center [521, 48] width 100 height 100
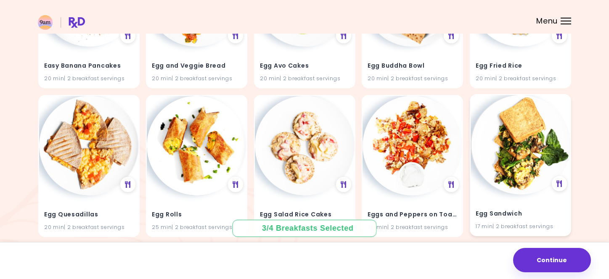
scroll to position [1538, 0]
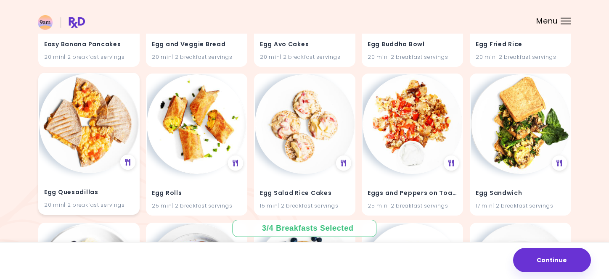
click at [121, 139] on img at bounding box center [89, 124] width 100 height 100
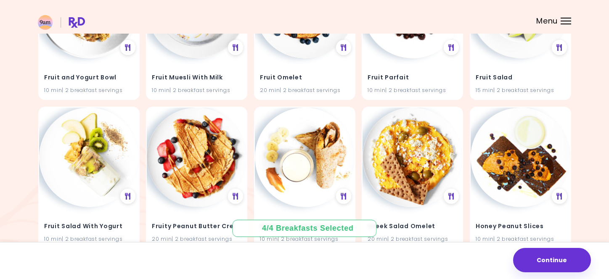
scroll to position [1919, 0]
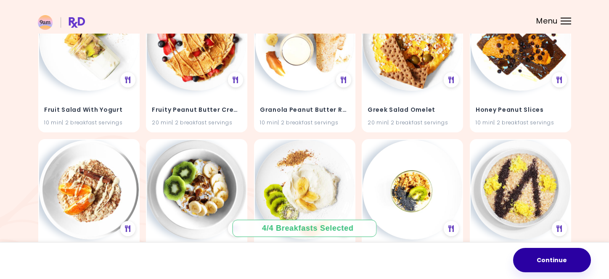
click at [540, 255] on button "Continue" at bounding box center [552, 260] width 78 height 24
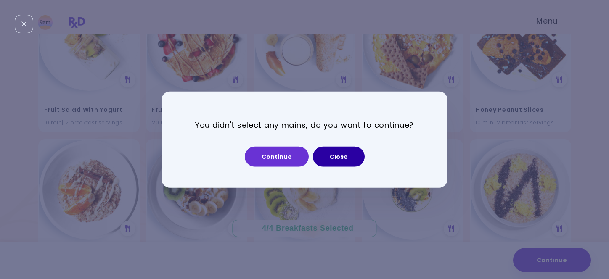
click at [353, 156] on button "Close" at bounding box center [339, 156] width 52 height 20
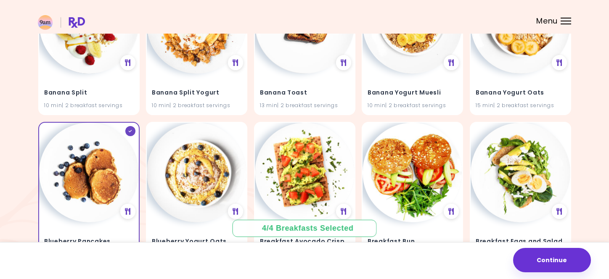
scroll to position [0, 0]
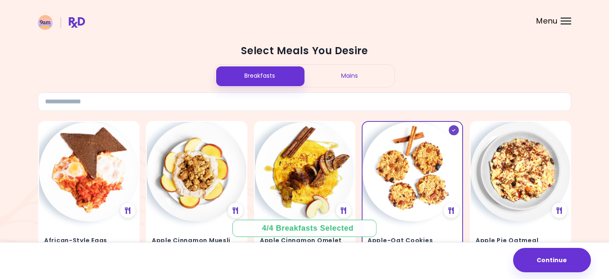
click at [327, 74] on div "Mains" at bounding box center [350, 76] width 90 height 22
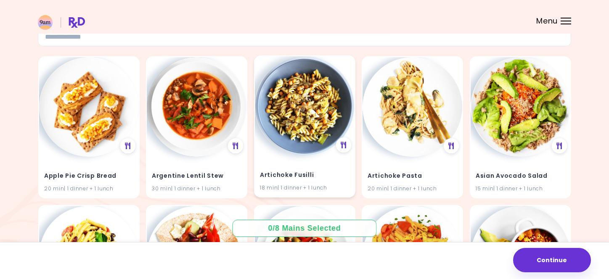
scroll to position [106, 0]
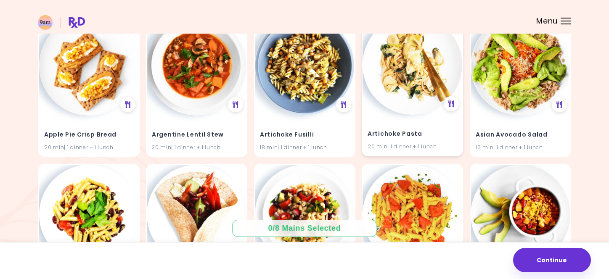
click at [389, 143] on div "20 min | 1 dinner + 1 lunch" at bounding box center [413, 147] width 90 height 8
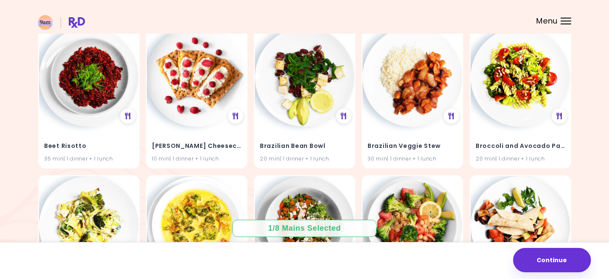
scroll to position [2070, 0]
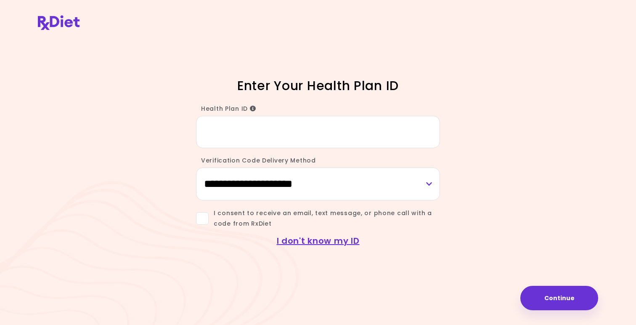
click at [364, 121] on input "Health Plan ID" at bounding box center [318, 132] width 244 height 32
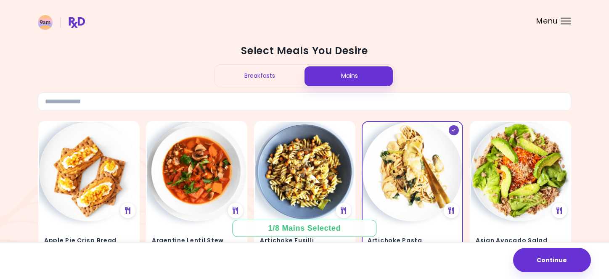
click at [75, 19] on img at bounding box center [61, 22] width 47 height 15
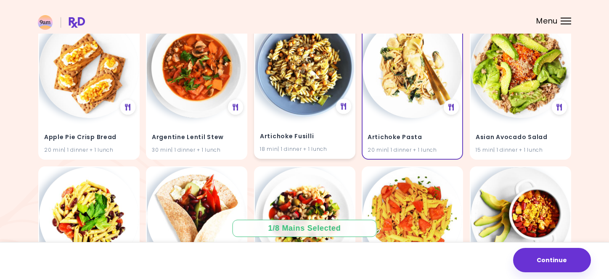
scroll to position [160, 0]
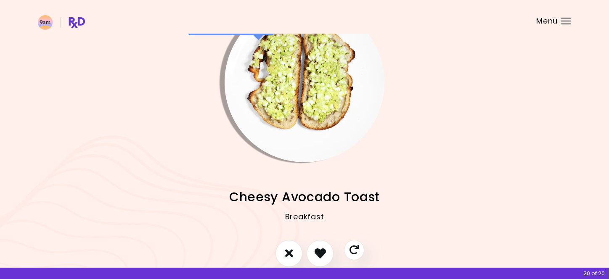
scroll to position [78, 0]
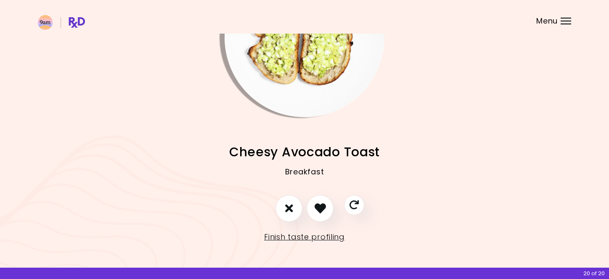
drag, startPoint x: 282, startPoint y: 209, endPoint x: 240, endPoint y: 135, distance: 84.4
click at [240, 136] on div "Tap to view ingredients Cheesy Avocado Toast Breakfast Tuna & Tomato Salad Lunc…" at bounding box center [304, 101] width 609 height 358
click at [73, 24] on img at bounding box center [61, 22] width 47 height 15
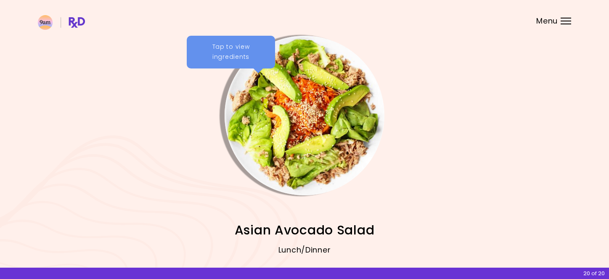
click at [562, 26] on header at bounding box center [304, 17] width 609 height 34
click at [563, 24] on header at bounding box center [304, 17] width 609 height 34
click at [565, 20] on div "Menu" at bounding box center [566, 21] width 11 height 7
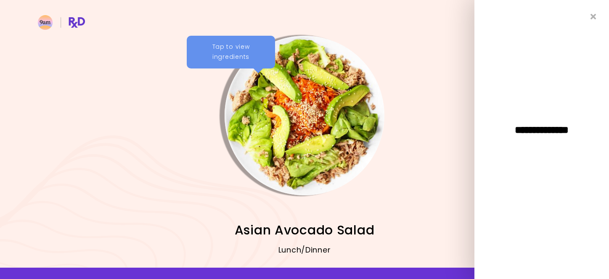
click at [544, 121] on div "**********" at bounding box center [541, 127] width 95 height 16
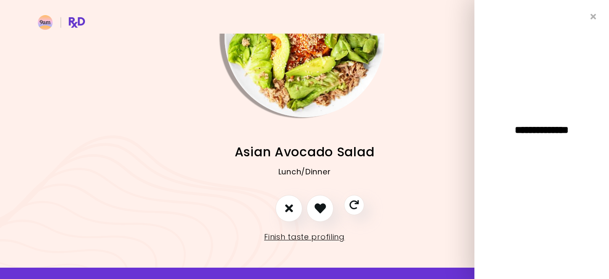
click at [390, 138] on div "Asian Avocado Salad Lunch/Dinner Tofu Rice Salad Lunch/Dinner Feta Baked Salmon…" at bounding box center [304, 156] width 533 height 78
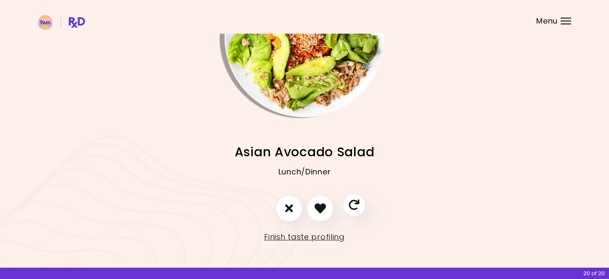
click at [361, 209] on button "Skip" at bounding box center [353, 205] width 23 height 23
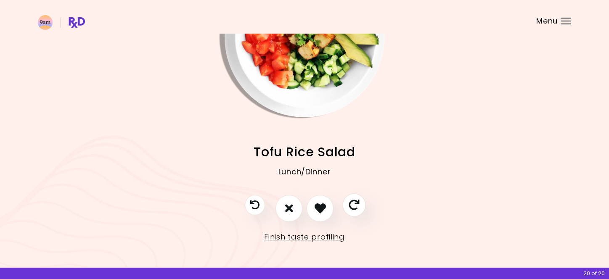
click at [361, 209] on button "Skip" at bounding box center [353, 205] width 23 height 23
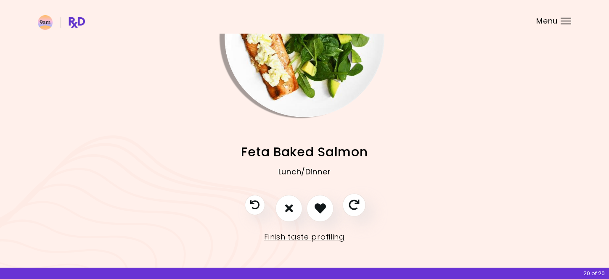
click at [361, 209] on button "Skip" at bounding box center [353, 205] width 23 height 23
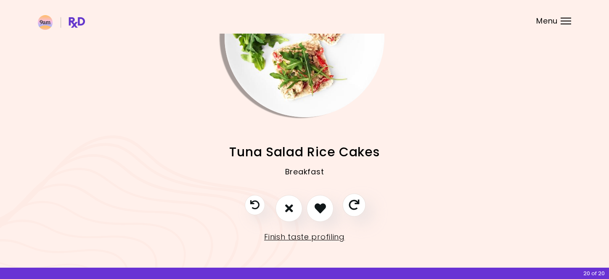
click at [361, 209] on button "Skip" at bounding box center [353, 205] width 23 height 23
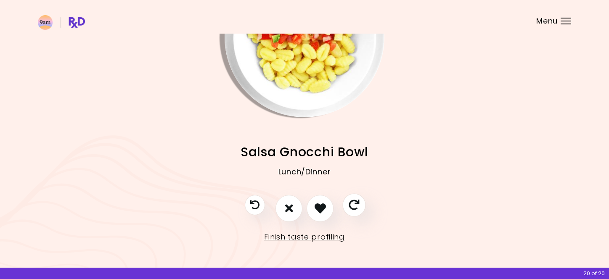
click at [361, 209] on button "Skip" at bounding box center [353, 205] width 23 height 23
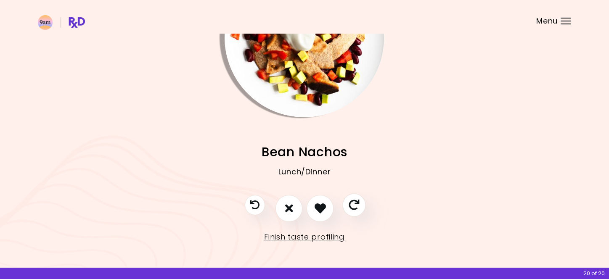
click at [361, 209] on button "Skip" at bounding box center [353, 205] width 23 height 23
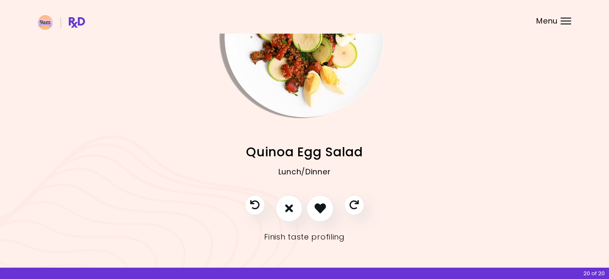
click at [278, 232] on link "Finish taste profiling" at bounding box center [304, 237] width 81 height 13
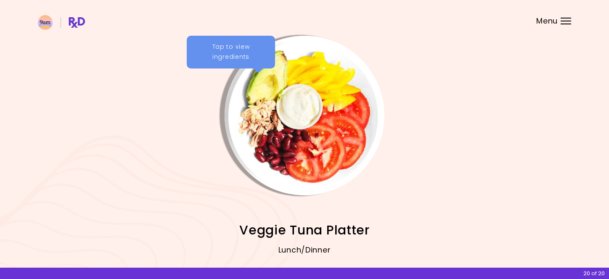
click at [76, 25] on img at bounding box center [61, 22] width 47 height 15
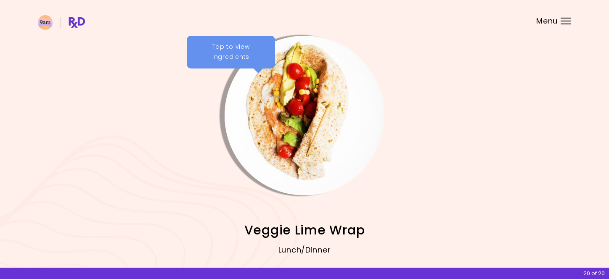
click at [80, 19] on img at bounding box center [61, 22] width 47 height 15
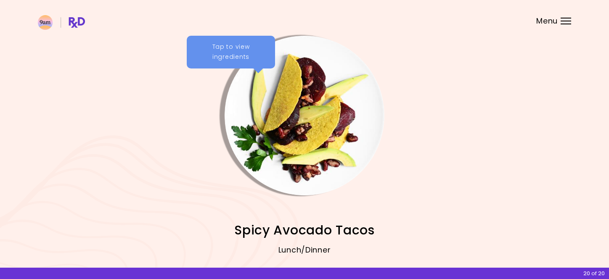
click at [247, 51] on div "Tap to view ingredients" at bounding box center [231, 52] width 88 height 33
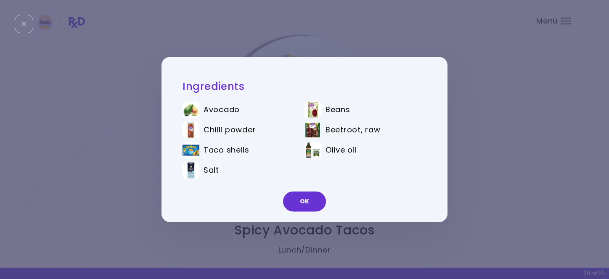
click at [30, 16] on div "Close" at bounding box center [24, 24] width 19 height 19
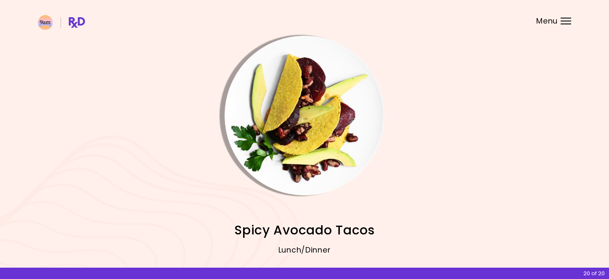
click at [53, 21] on img at bounding box center [61, 22] width 47 height 15
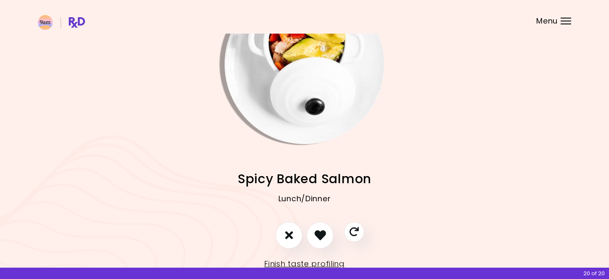
scroll to position [78, 0]
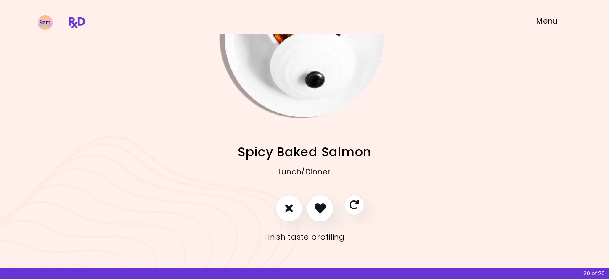
click at [312, 238] on link "Finish taste profiling" at bounding box center [304, 237] width 81 height 13
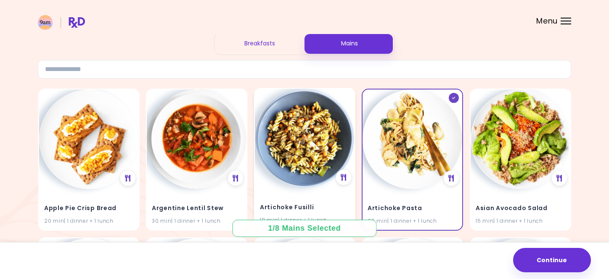
scroll to position [22, 0]
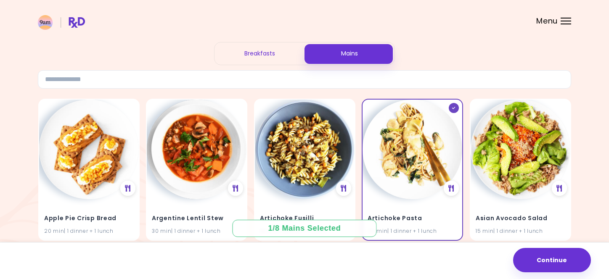
click at [284, 54] on div "Breakfasts" at bounding box center [260, 53] width 90 height 22
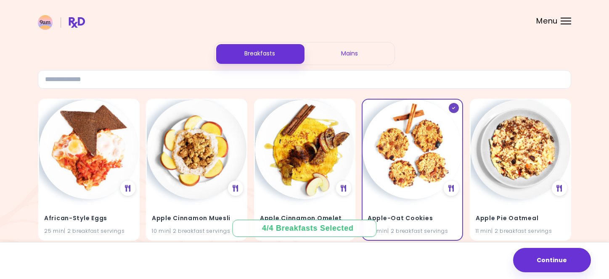
click at [318, 58] on div "Mains" at bounding box center [350, 53] width 90 height 22
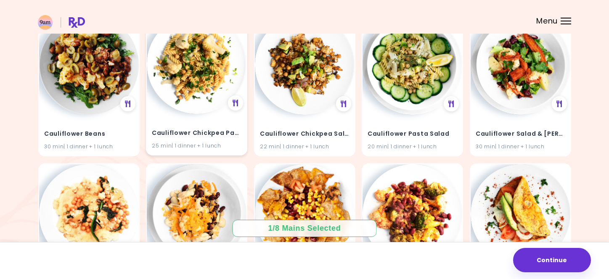
scroll to position [2624, 0]
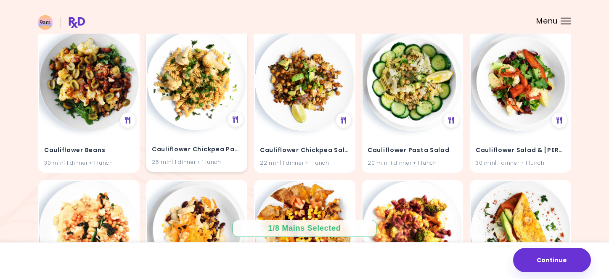
click at [185, 121] on img at bounding box center [197, 81] width 100 height 100
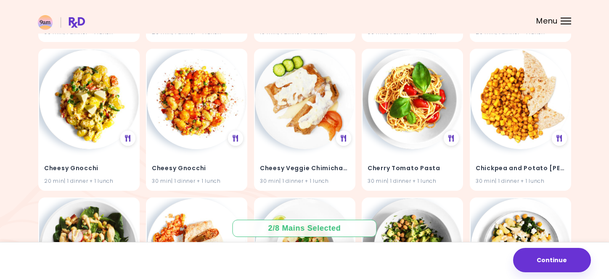
scroll to position [2907, 0]
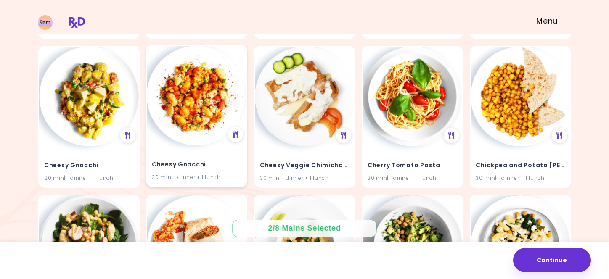
click at [205, 133] on img at bounding box center [197, 96] width 100 height 100
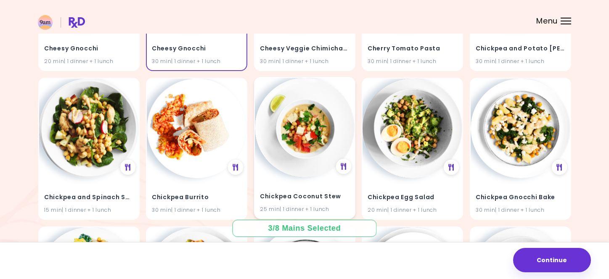
scroll to position [3028, 0]
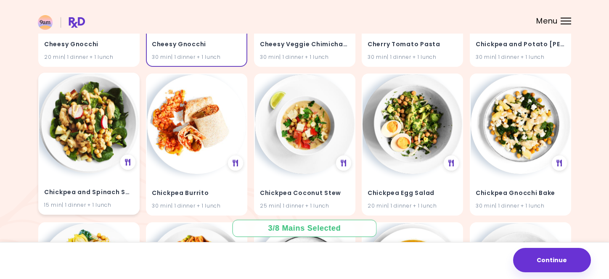
click at [102, 138] on img at bounding box center [89, 124] width 100 height 100
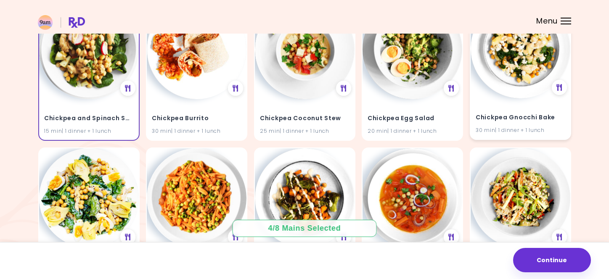
scroll to position [3111, 0]
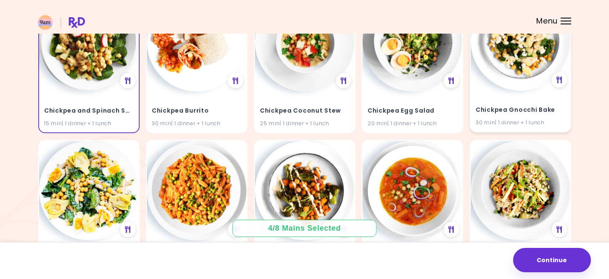
click at [538, 76] on img at bounding box center [521, 41] width 100 height 100
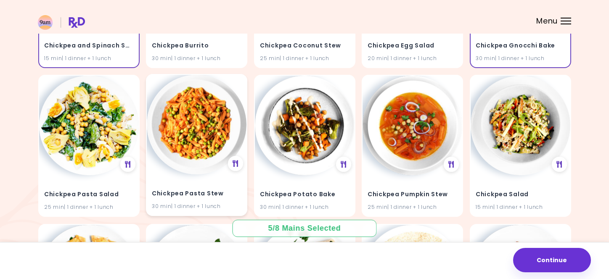
scroll to position [3180, 0]
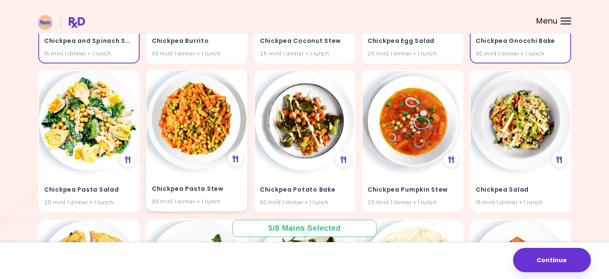
click at [184, 144] on img at bounding box center [197, 120] width 100 height 100
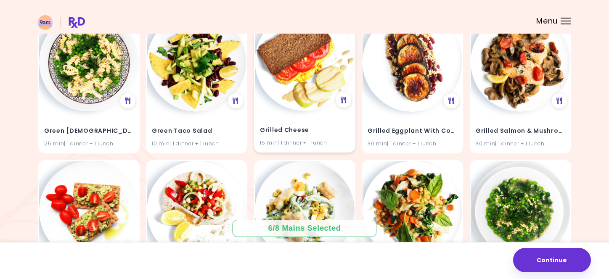
scroll to position [6519, 0]
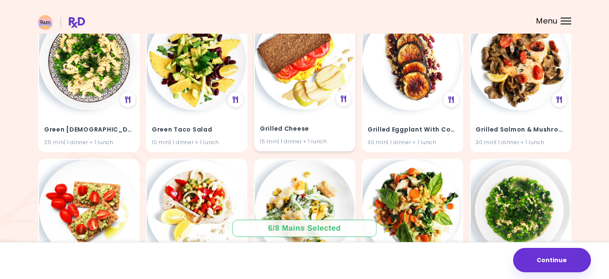
click at [284, 123] on h4 "Grilled Cheese" at bounding box center [305, 128] width 90 height 13
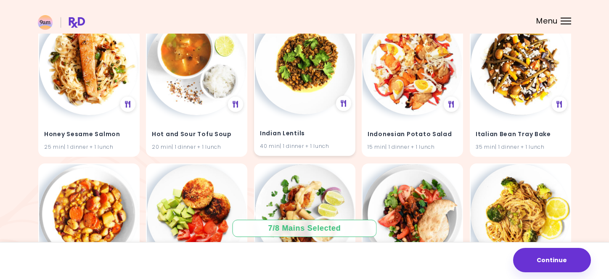
scroll to position [6810, 0]
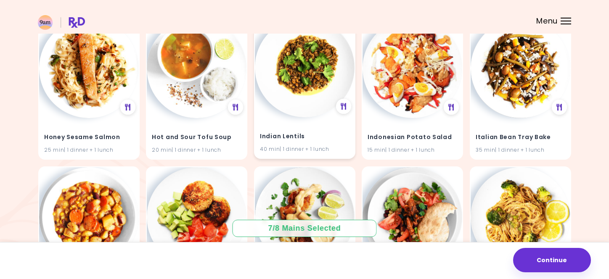
click at [309, 125] on div "Indian Lentils 40 min | 1 dinner + 1 lunch" at bounding box center [305, 137] width 100 height 41
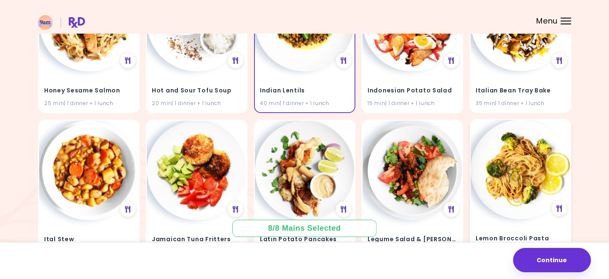
scroll to position [6873, 0]
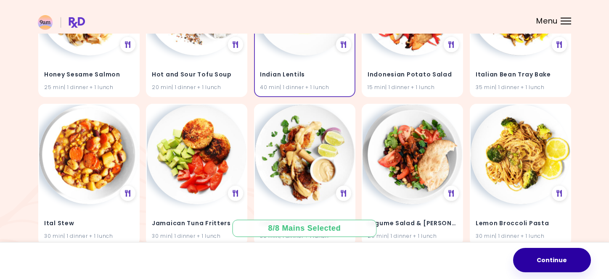
click at [544, 256] on button "Continue" at bounding box center [552, 260] width 78 height 24
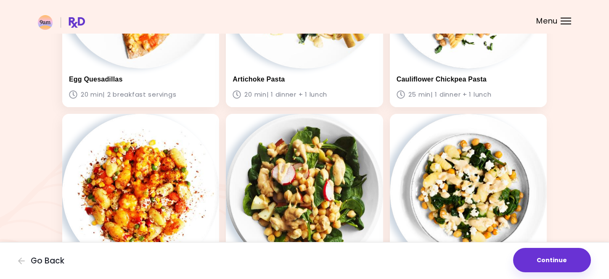
scroll to position [470, 0]
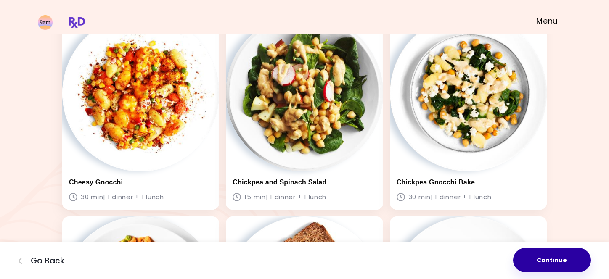
click at [513, 260] on button "Continue" at bounding box center [552, 260] width 78 height 24
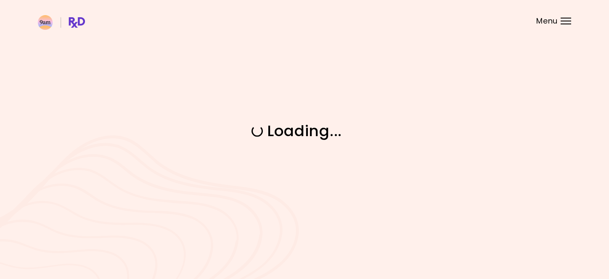
scroll to position [0, 0]
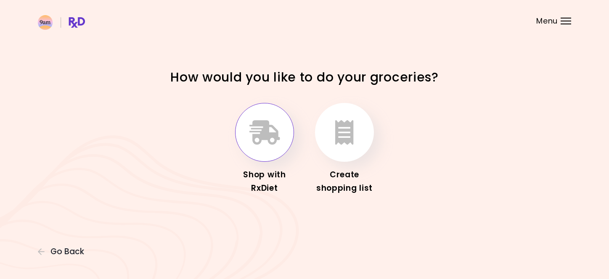
click at [286, 129] on button "button" at bounding box center [264, 132] width 59 height 59
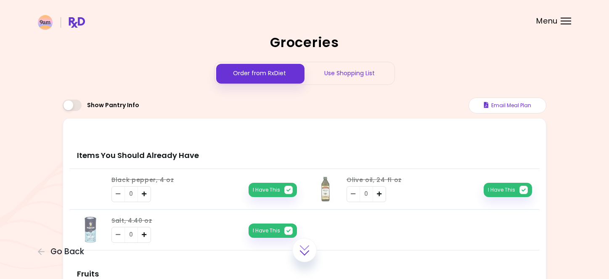
click at [346, 77] on div "Use Shopping List" at bounding box center [350, 73] width 90 height 22
